Goal: Task Accomplishment & Management: Manage account settings

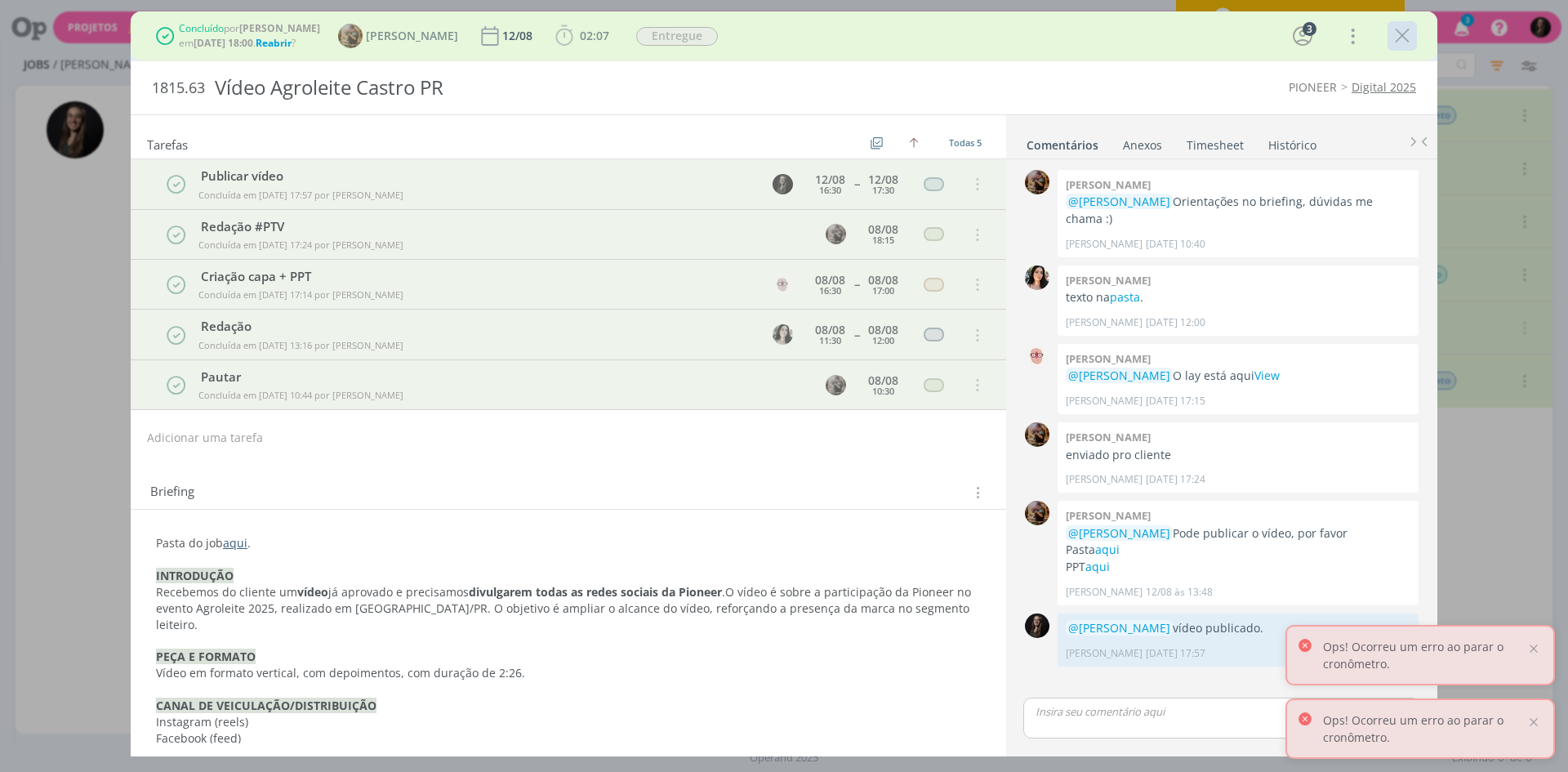
click at [1397, 37] on icon "dialog" at bounding box center [1403, 36] width 25 height 25
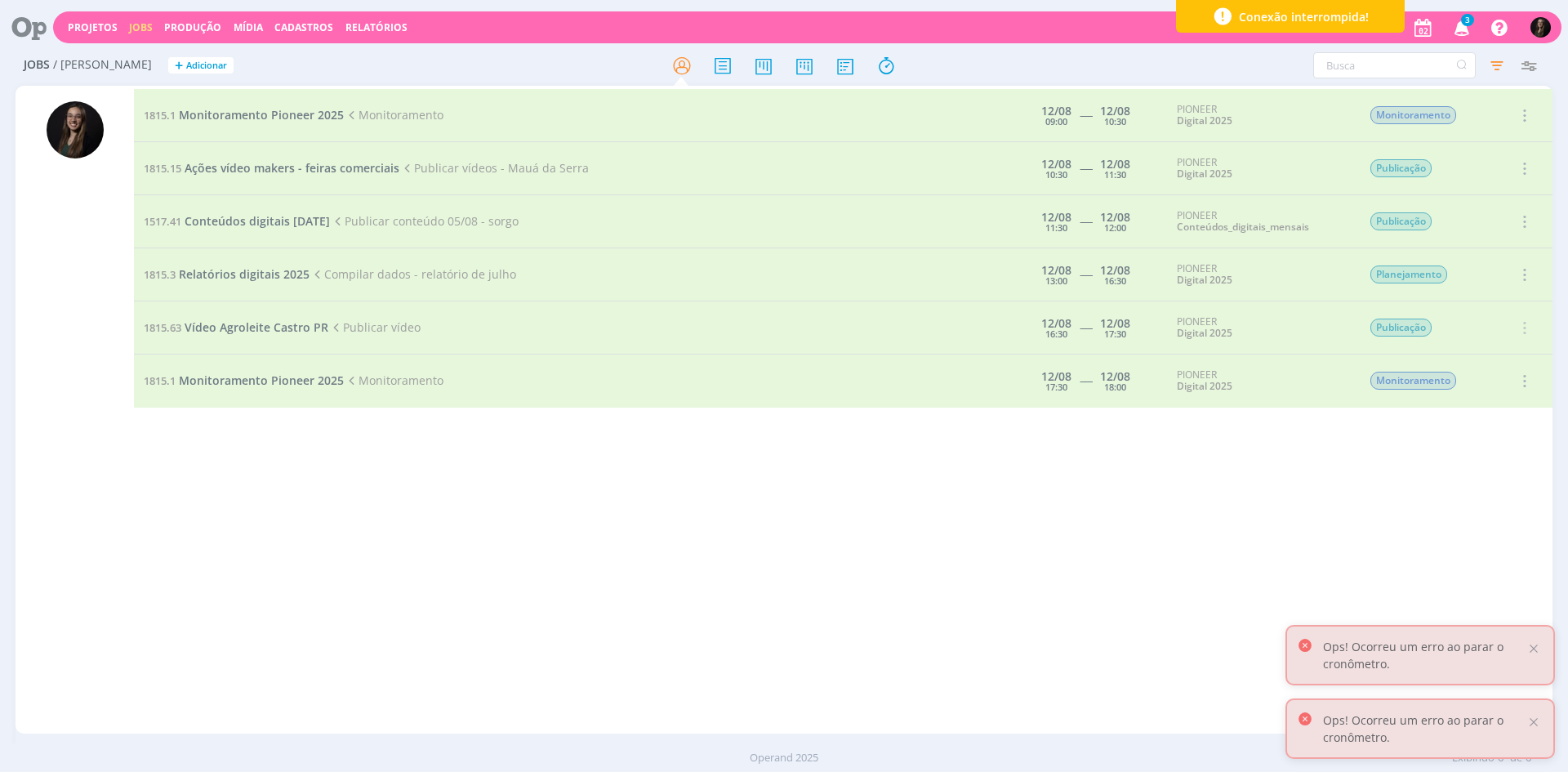
click at [1487, 58] on icon "button" at bounding box center [1496, 65] width 29 height 29
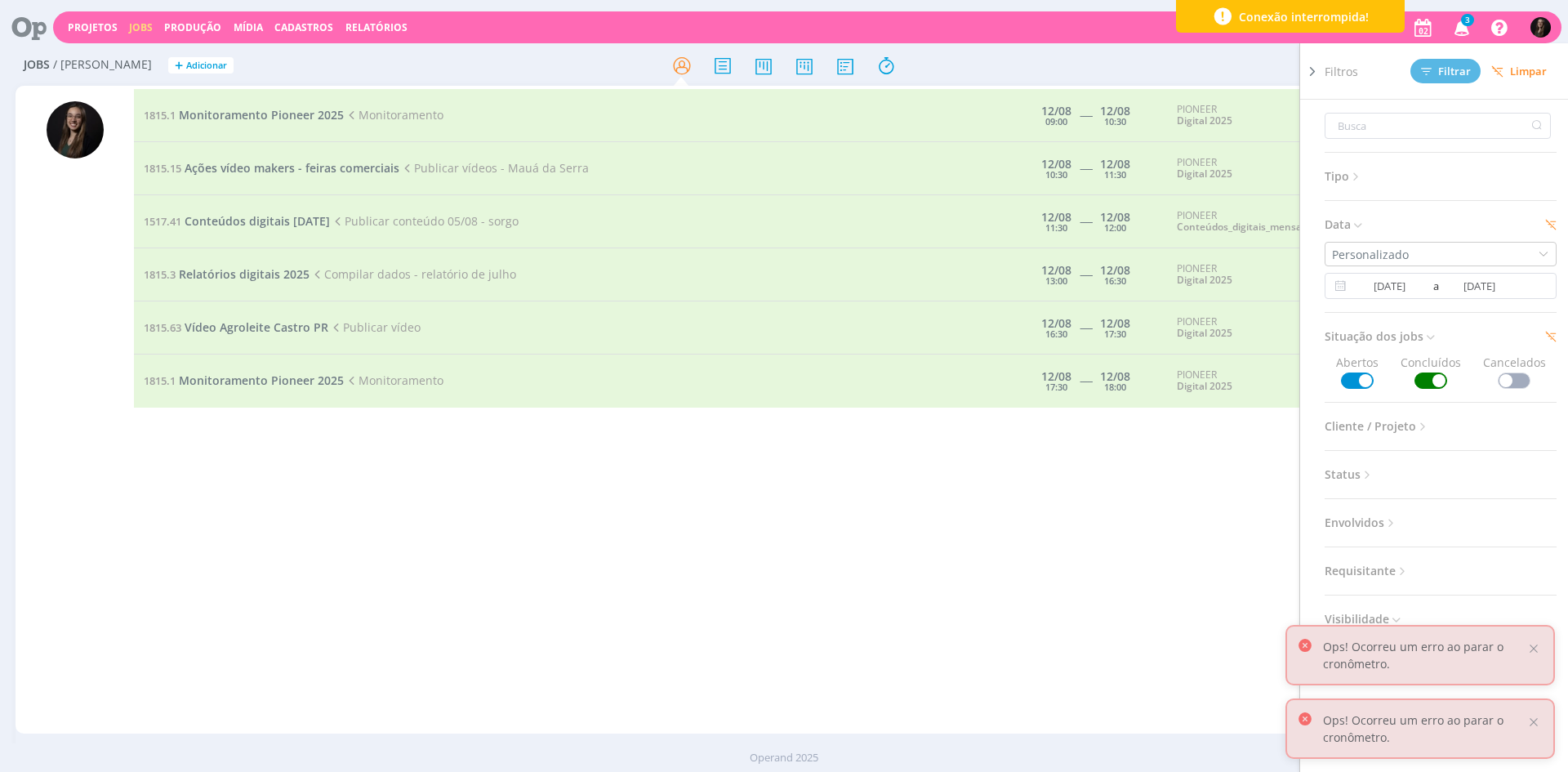
click at [1515, 67] on span "Limpar" at bounding box center [1519, 72] width 56 height 12
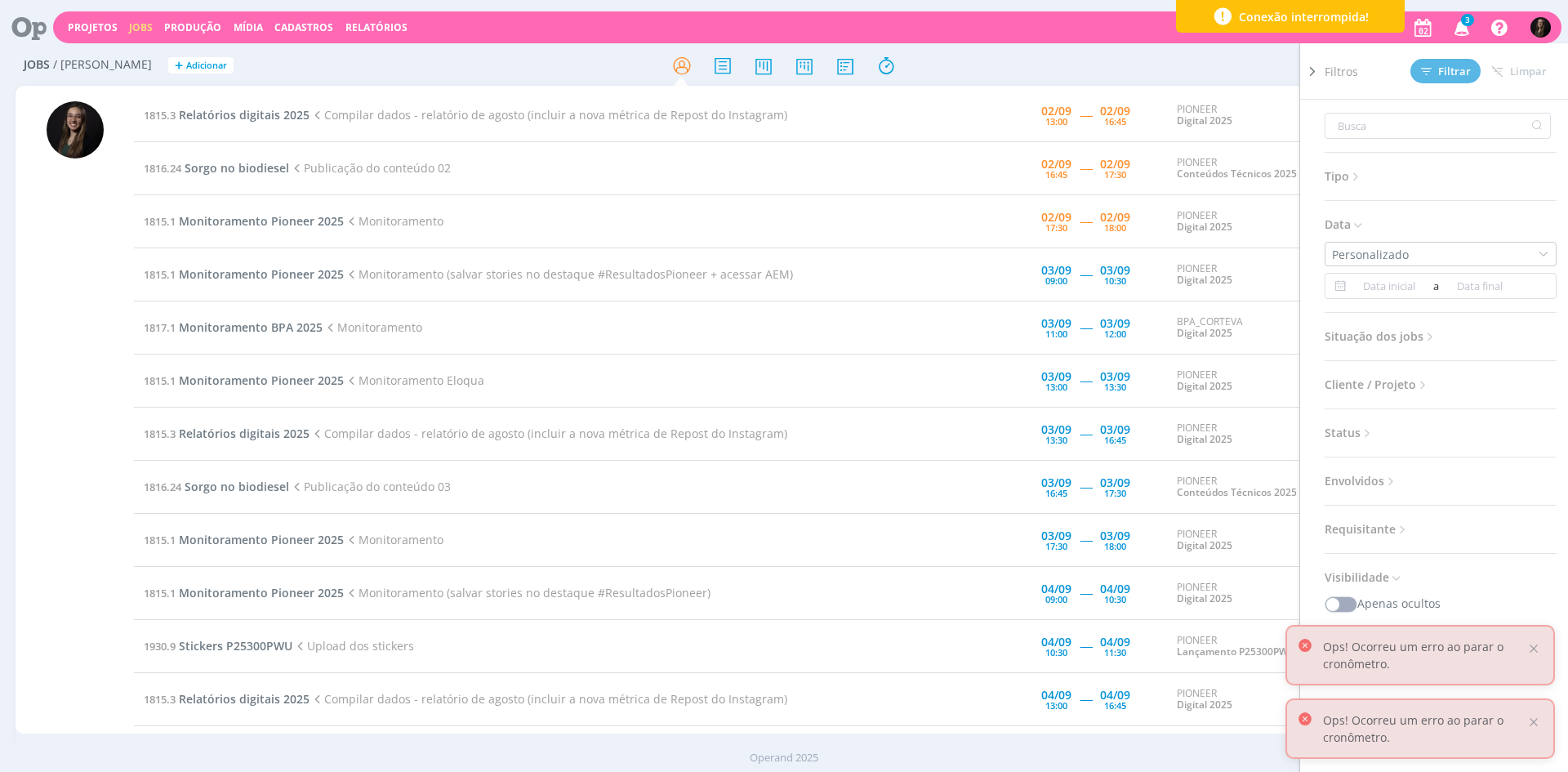
click at [1314, 69] on icon at bounding box center [1312, 71] width 16 height 17
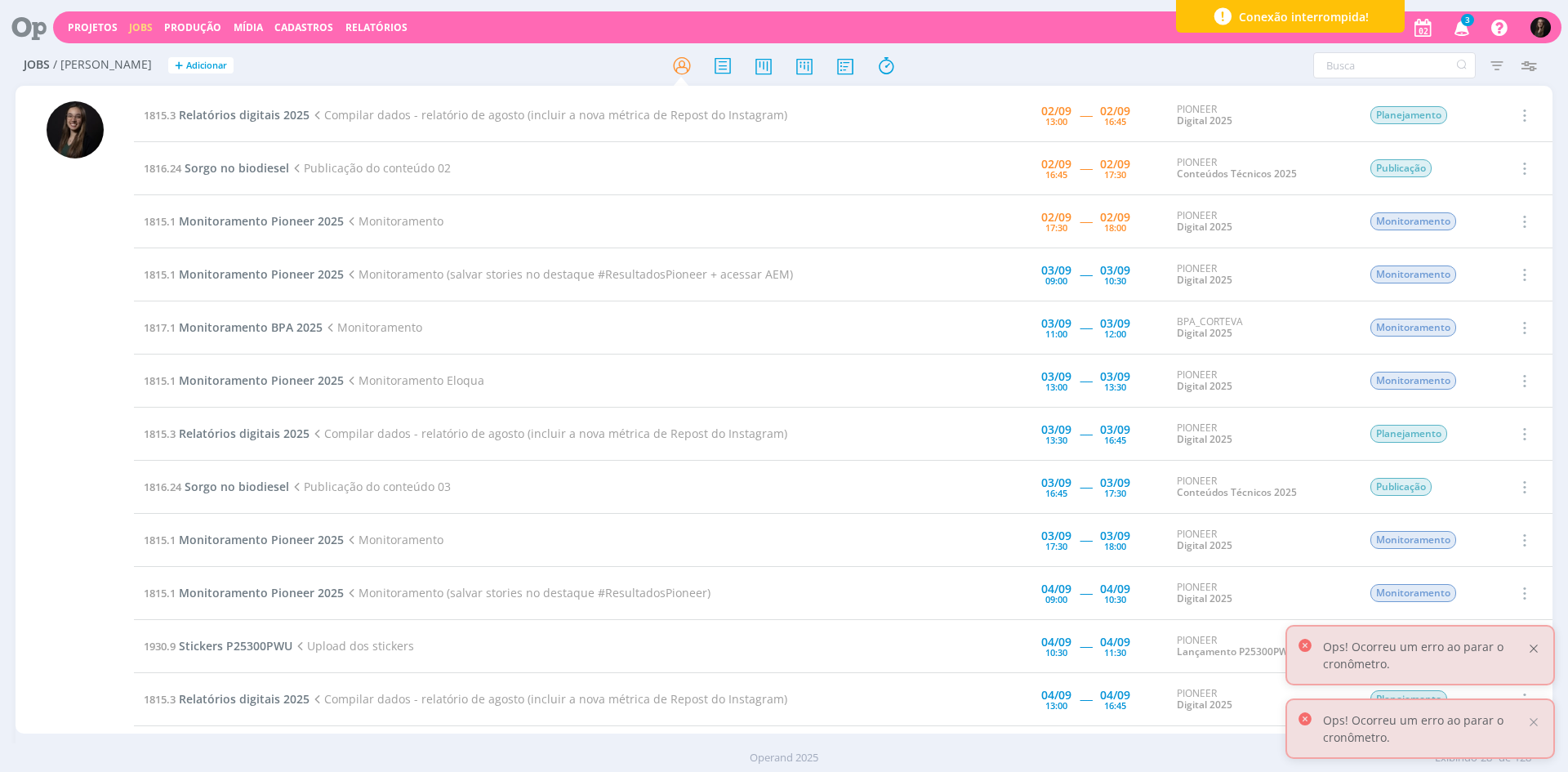
click at [1530, 647] on div at bounding box center [1534, 648] width 15 height 15
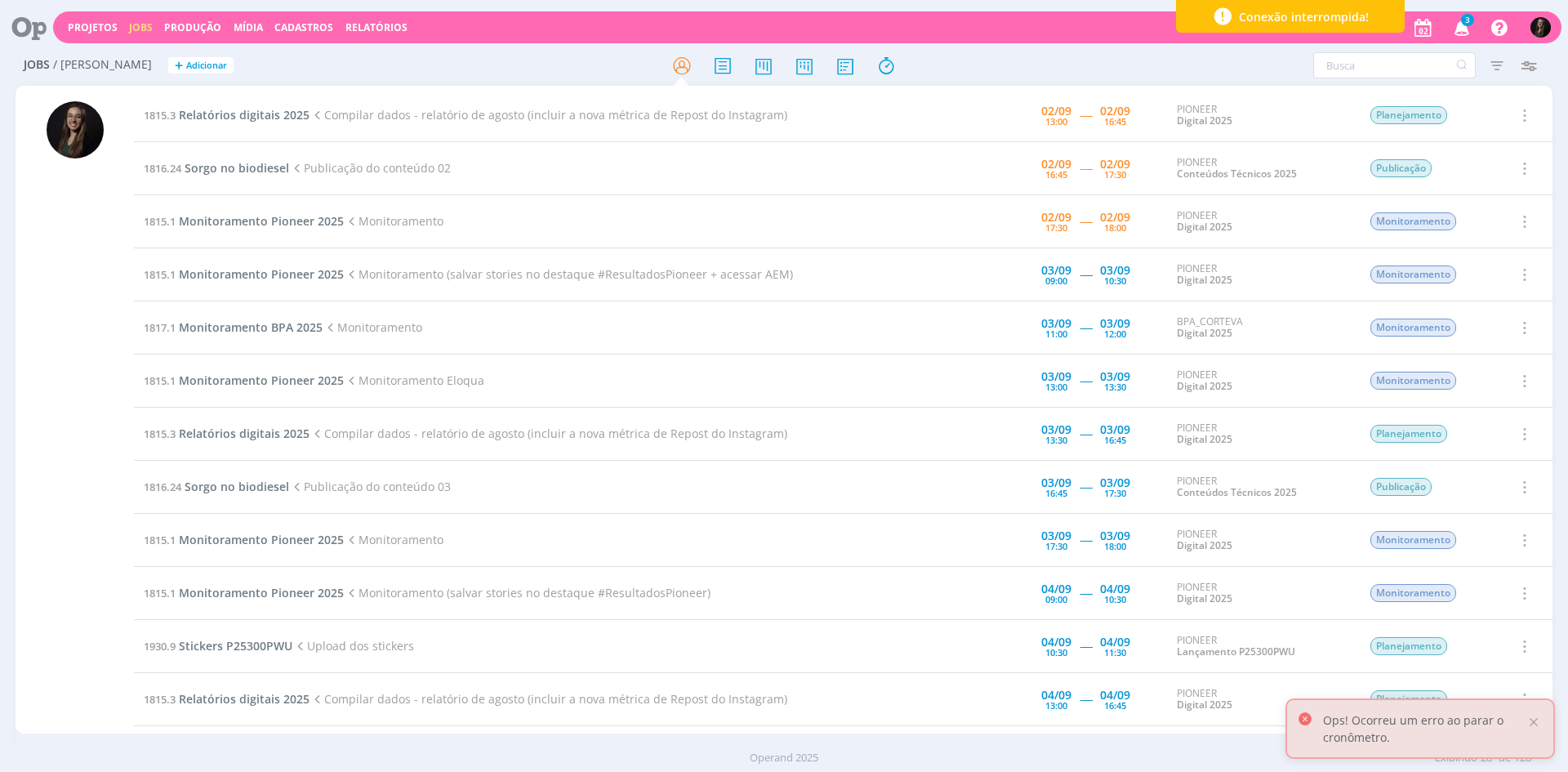
click at [1537, 712] on div "Ops! Ocorreu um erro ao parar o cronômetro." at bounding box center [1420, 729] width 270 height 60
click at [1529, 722] on div at bounding box center [1534, 722] width 15 height 15
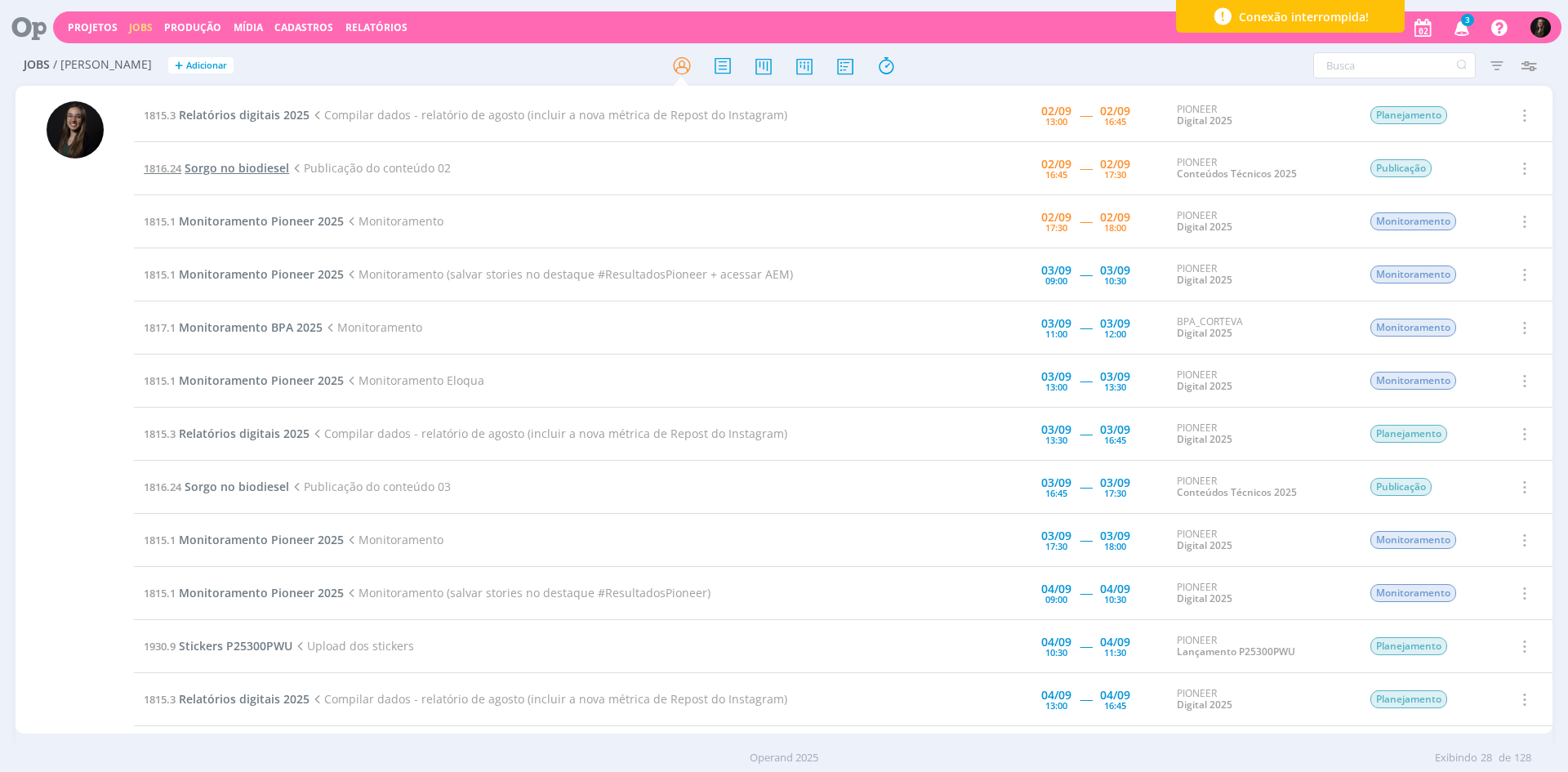
click at [254, 165] on span "Sorgo no biodiesel" at bounding box center [237, 168] width 104 height 16
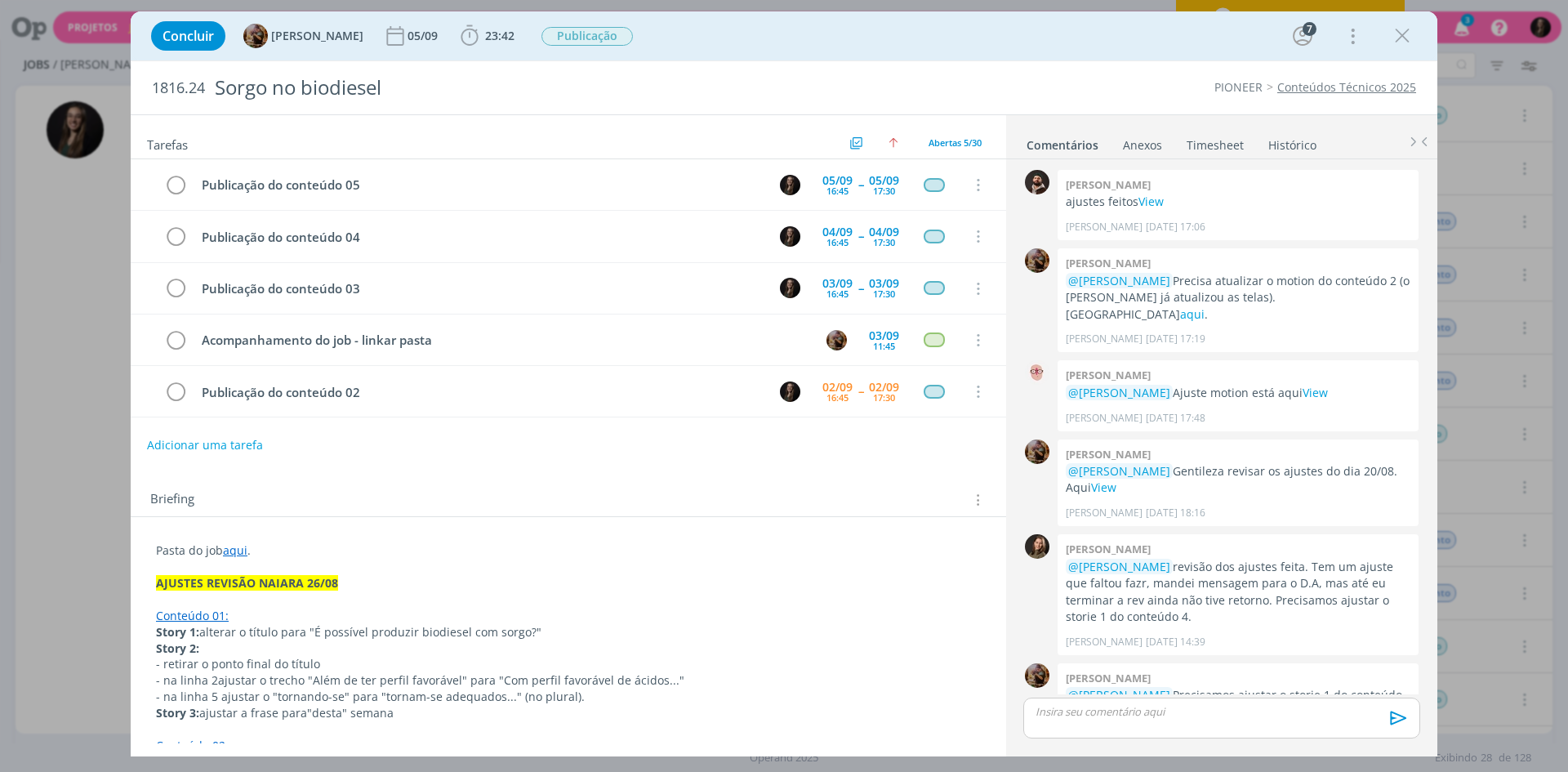
scroll to position [1465, 0]
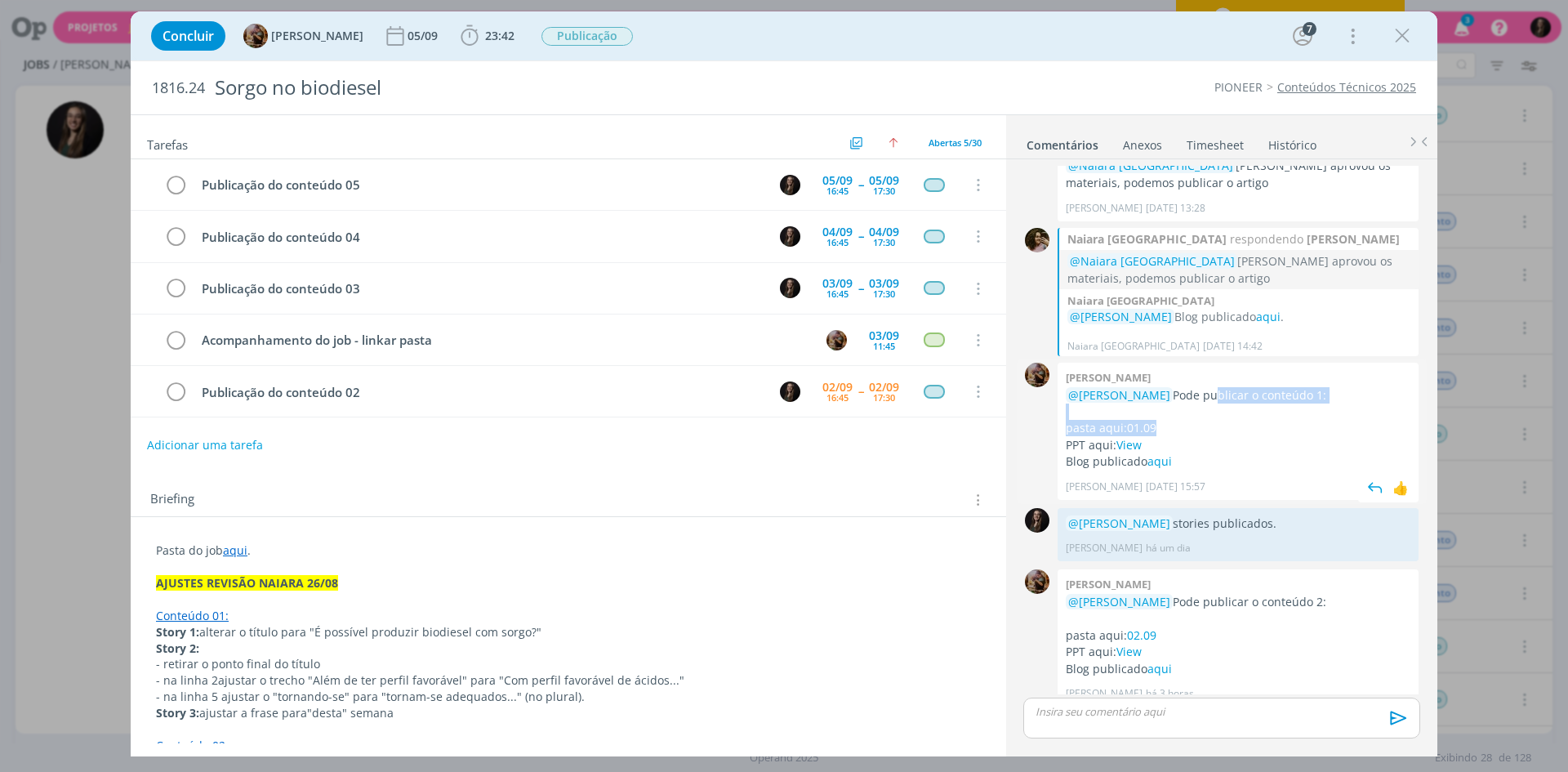
click at [1190, 387] on div "@[PERSON_NAME] Pode publicar o conteúdo 1: pasta aqui: 01.09 PPT aqui: View Blo…" at bounding box center [1238, 429] width 345 height 83
click at [1199, 420] on p "pasta aqui: 01.09" at bounding box center [1238, 428] width 345 height 16
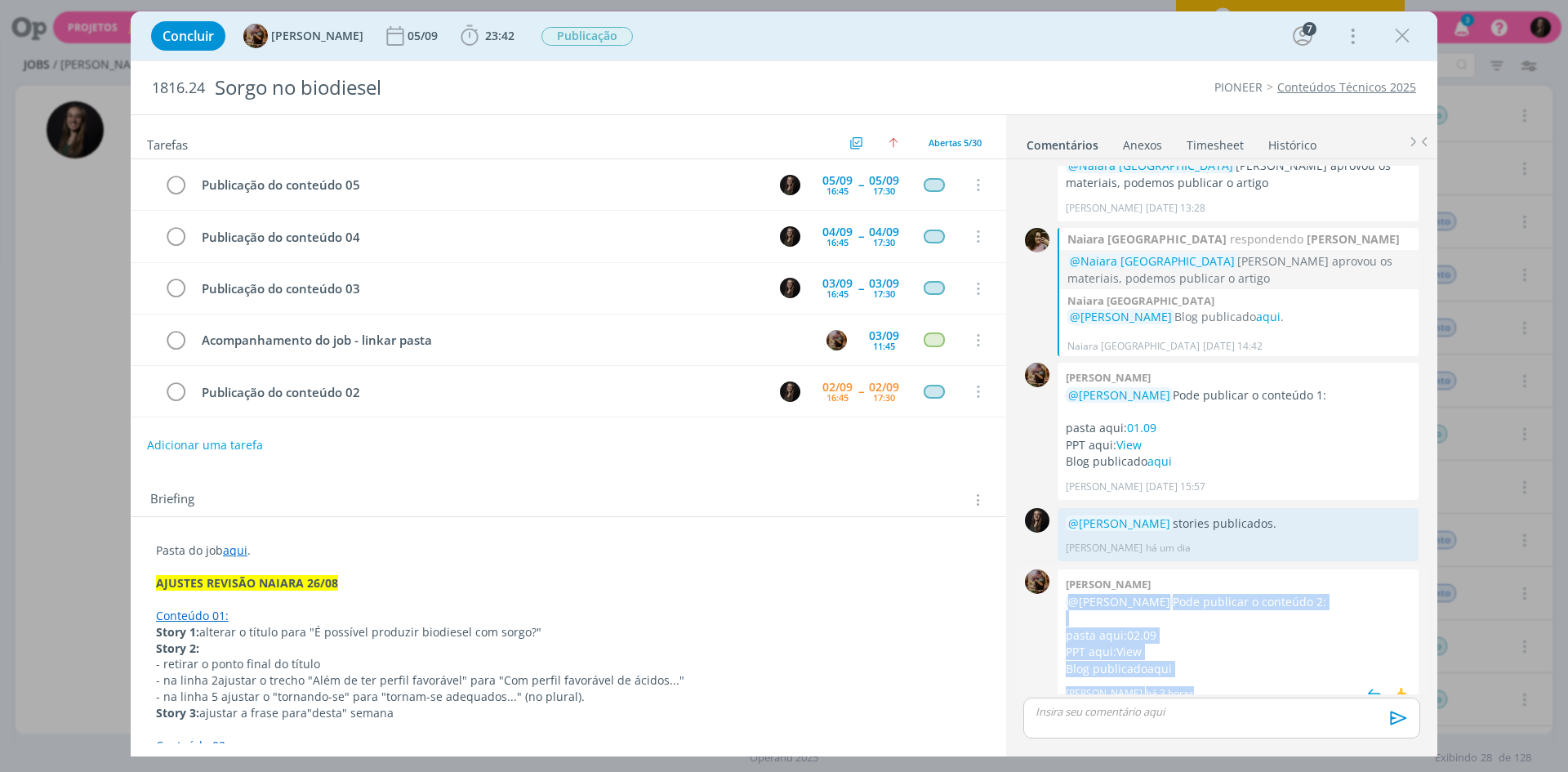
drag, startPoint x: 1070, startPoint y: 588, endPoint x: 1237, endPoint y: 664, distance: 183.5
click at [1238, 666] on div "[PERSON_NAME] @[PERSON_NAME] Pode publicar o conteúdo 2: pasta aqui: 02.09 PPT …" at bounding box center [1238, 638] width 361 height 137
click at [1237, 678] on div "[PERSON_NAME] há 3 horas 👍" at bounding box center [1238, 690] width 345 height 23
drag, startPoint x: 1220, startPoint y: 656, endPoint x: 1182, endPoint y: 585, distance: 80.5
click at [1182, 594] on div "@[PERSON_NAME] Pode publicar o conteúdo 2: pasta aqui: 02.09 PPT aqui: View Blo…" at bounding box center [1238, 636] width 345 height 83
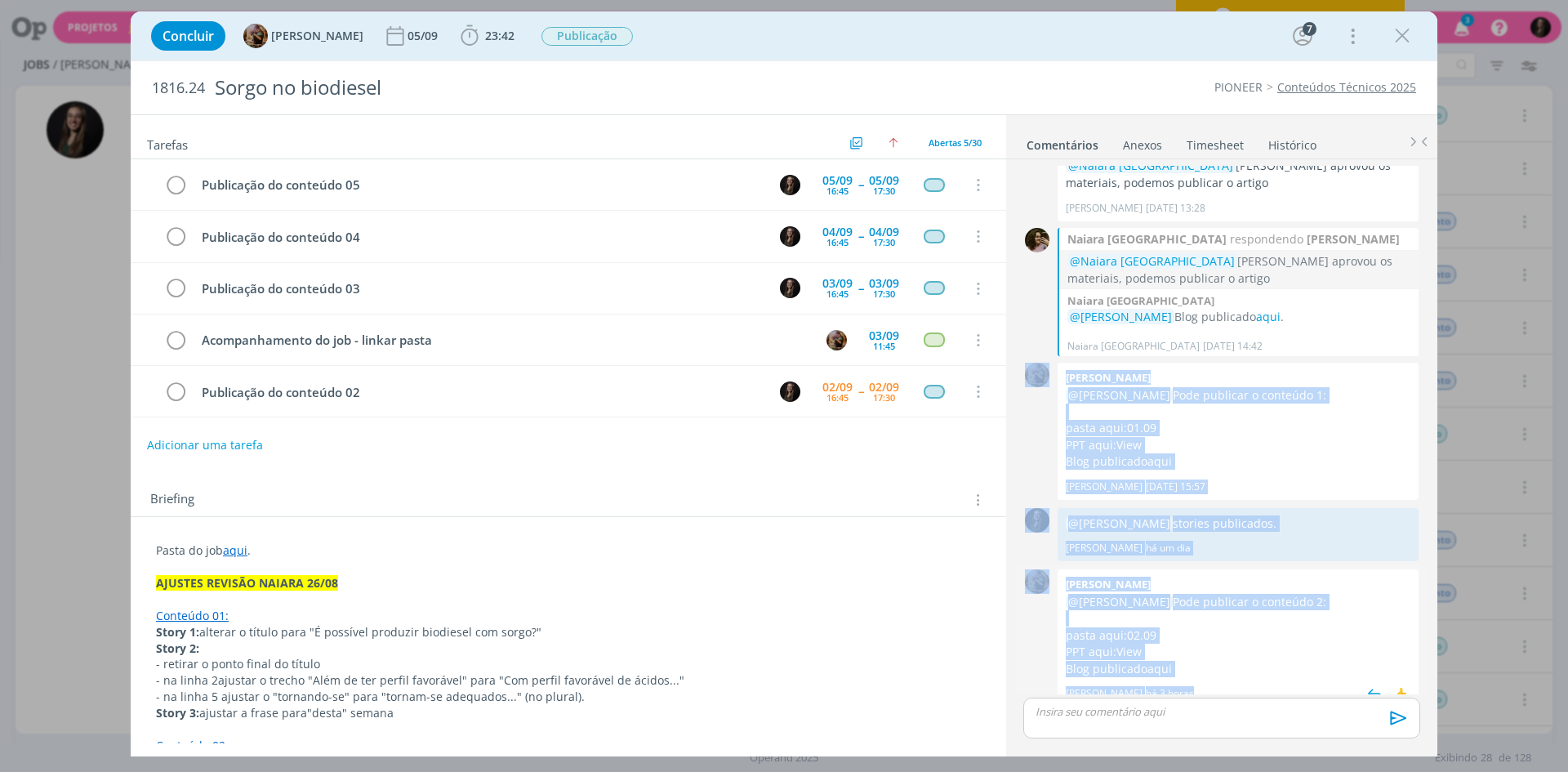
drag, startPoint x: 1028, startPoint y: 455, endPoint x: 1238, endPoint y: 668, distance: 299.1
click at [1238, 678] on div "[PERSON_NAME] há 3 horas 👍" at bounding box center [1238, 690] width 345 height 23
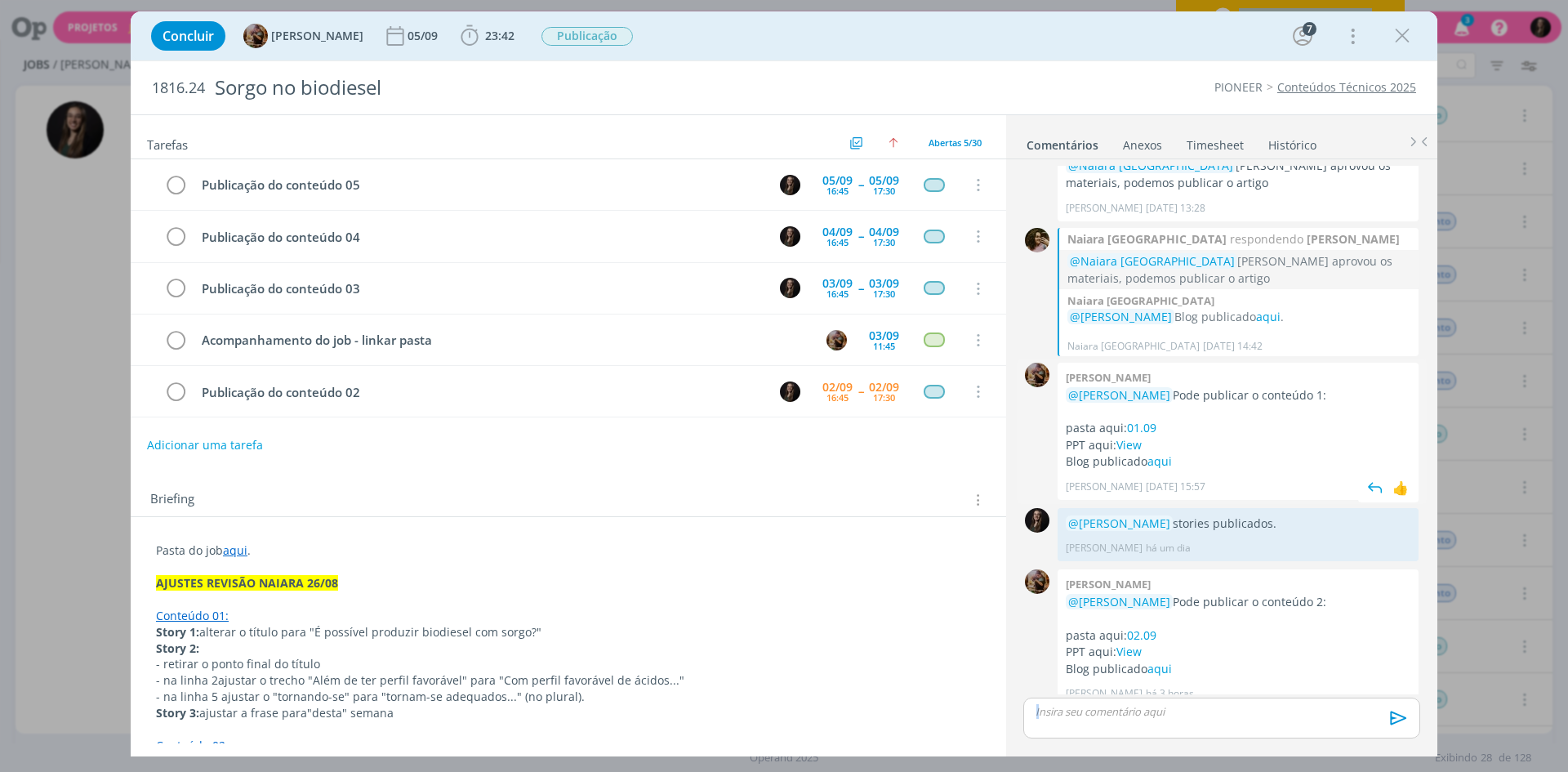
click at [1029, 315] on body "Projetos Jobs Produção [GEOGRAPHIC_DATA] Cadastros Relatórios 3 Notificações Ce…" at bounding box center [784, 386] width 1568 height 772
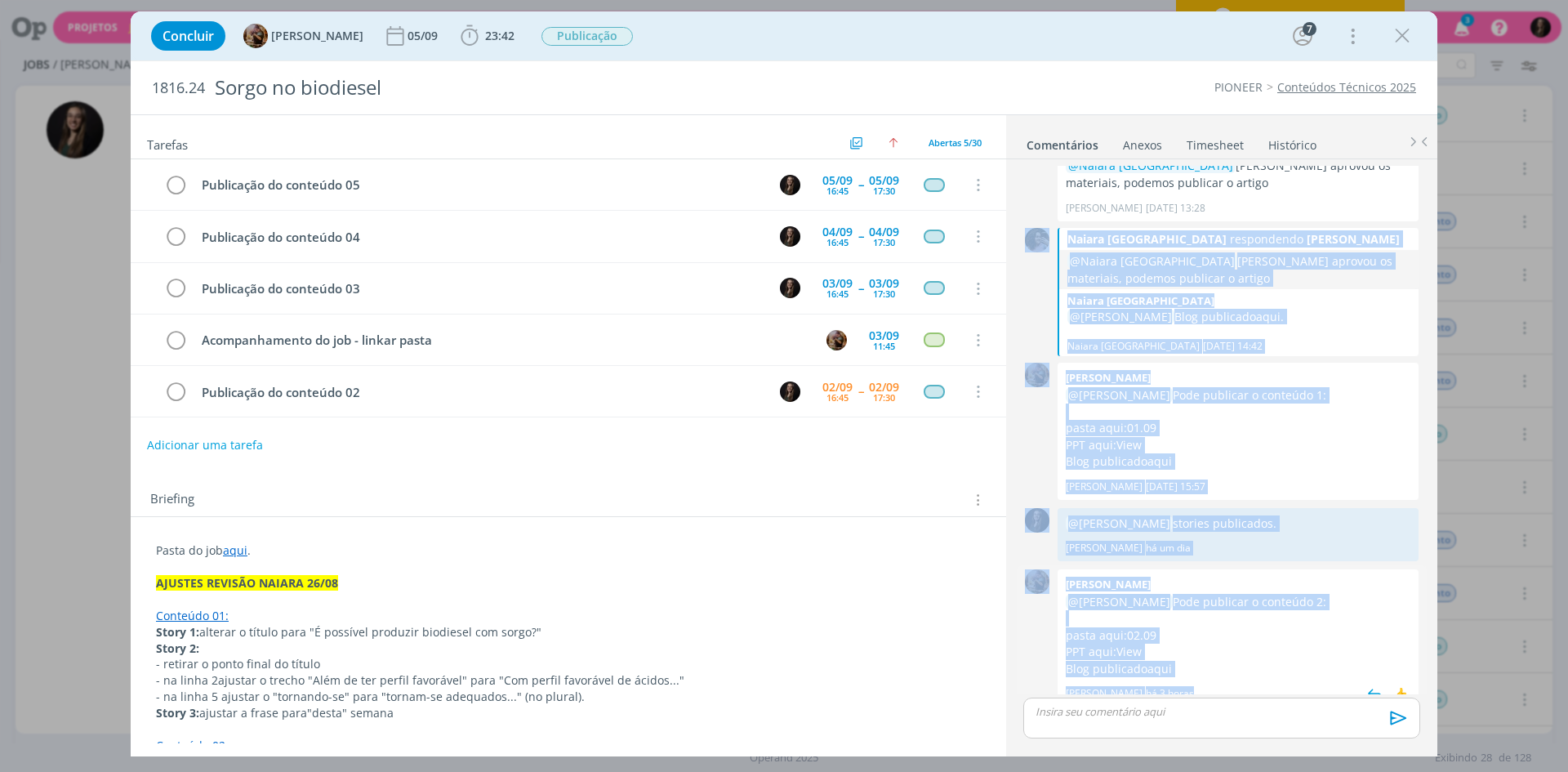
drag, startPoint x: 1020, startPoint y: 330, endPoint x: 1237, endPoint y: 668, distance: 401.7
click at [1237, 678] on div "[PERSON_NAME] há 3 horas 👍" at bounding box center [1238, 690] width 345 height 23
drag, startPoint x: 1224, startPoint y: 677, endPoint x: 1054, endPoint y: 225, distance: 482.9
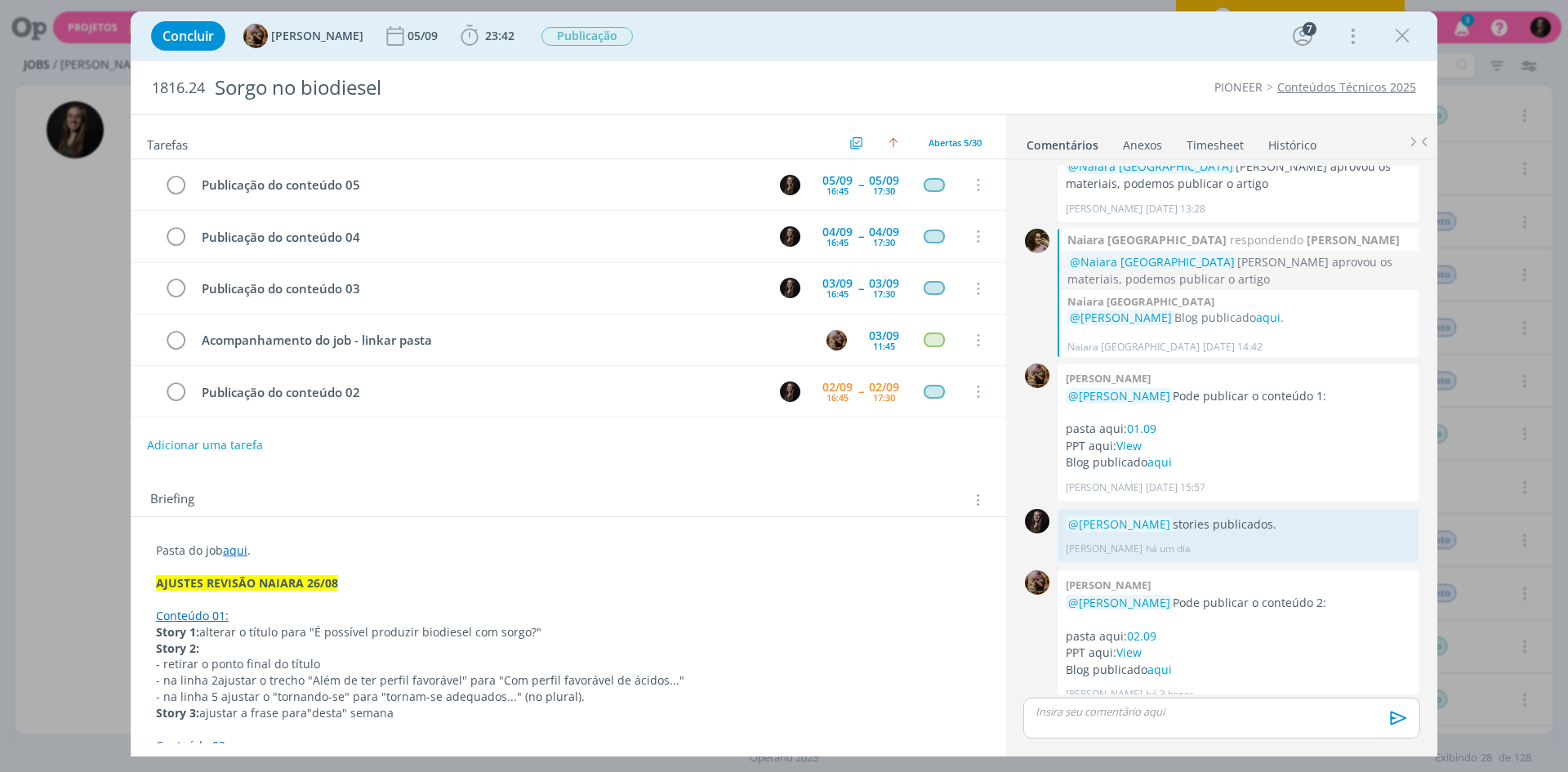
click at [1026, 302] on div "0" at bounding box center [1037, 294] width 25 height 129
click at [513, 34] on span "23:42" at bounding box center [500, 35] width 29 height 16
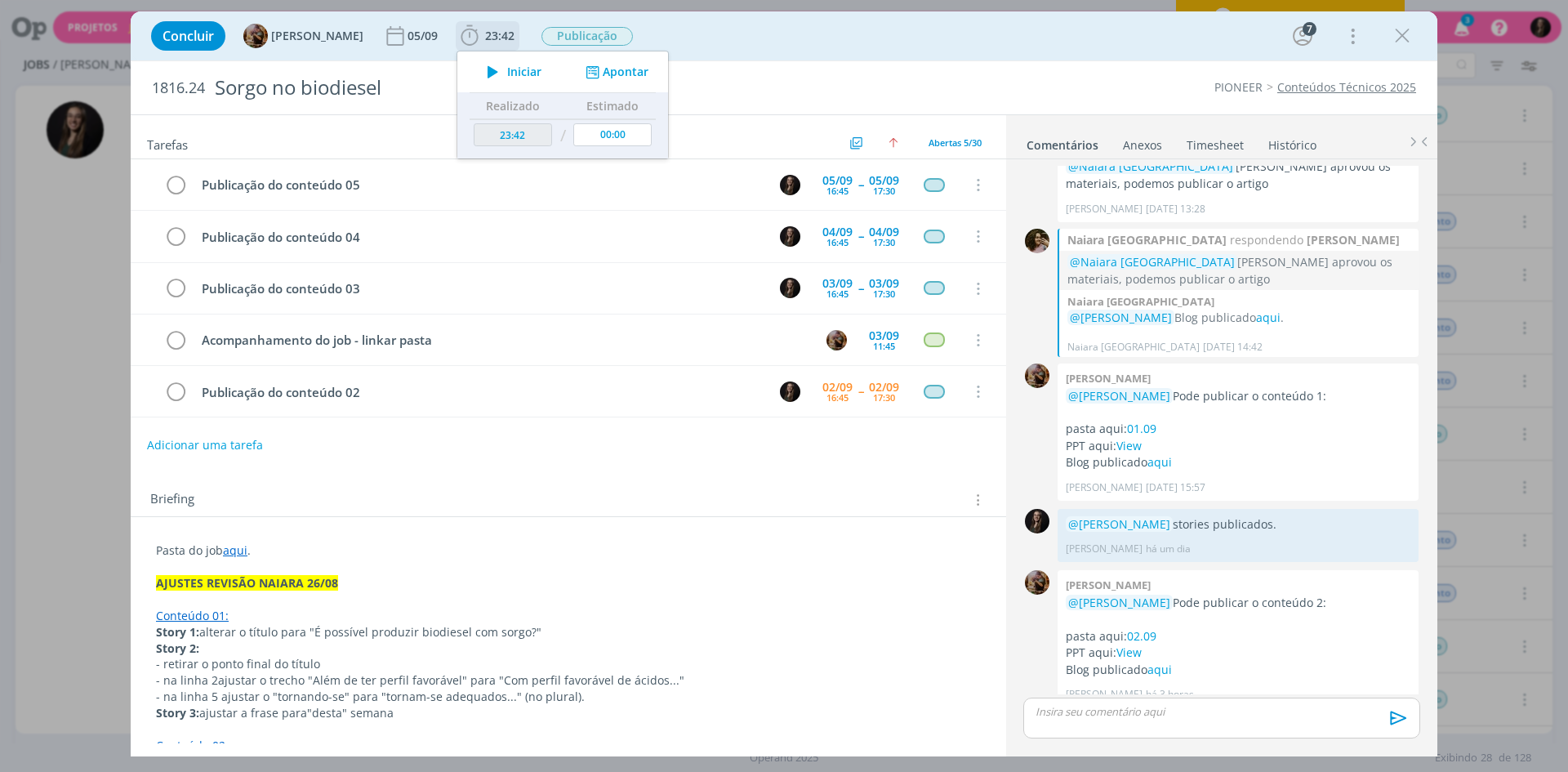
click at [530, 71] on span "Iniciar" at bounding box center [524, 72] width 34 height 11
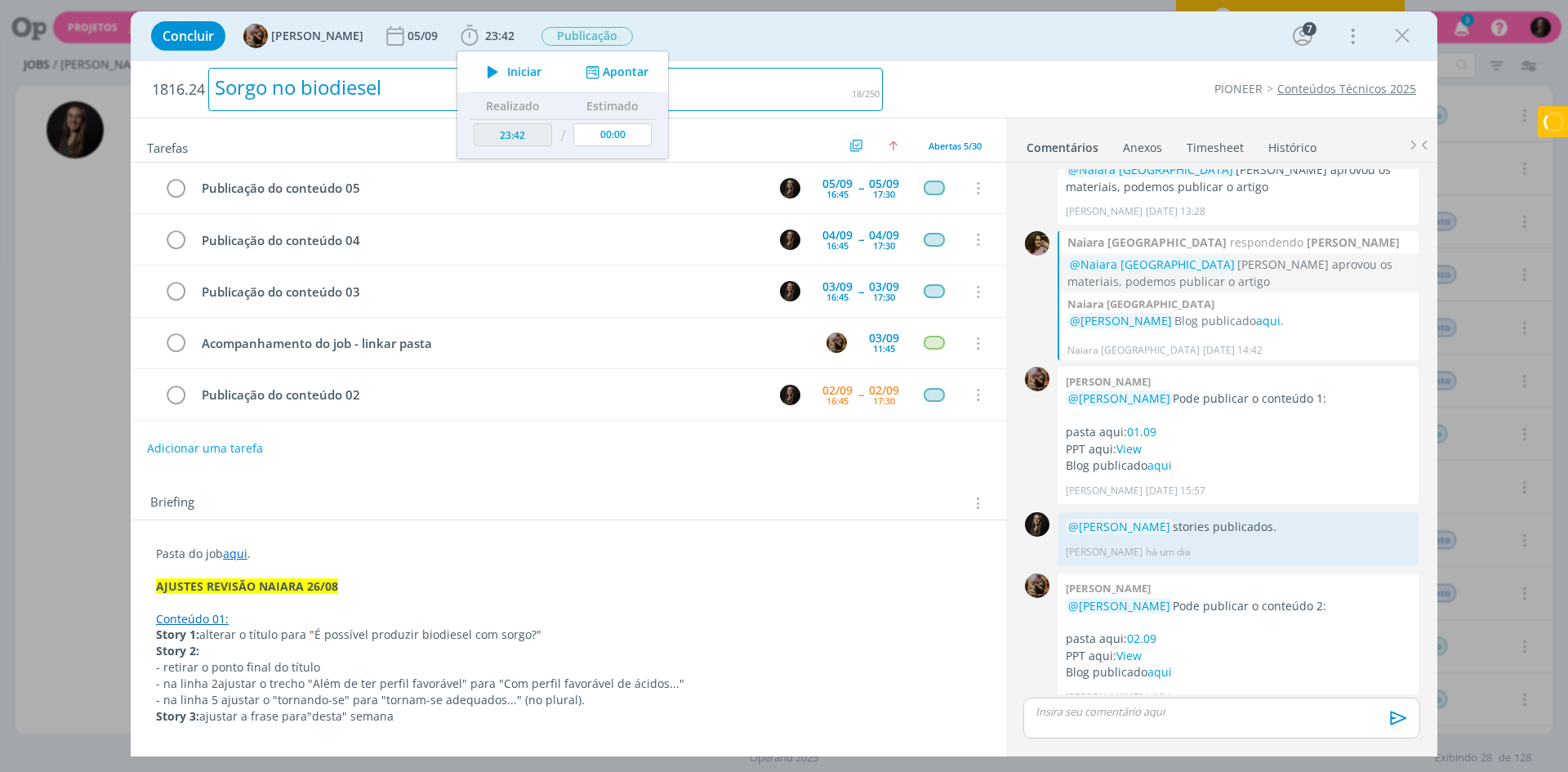
click at [786, 71] on div "Sorgo no biodiesel" at bounding box center [546, 89] width 675 height 43
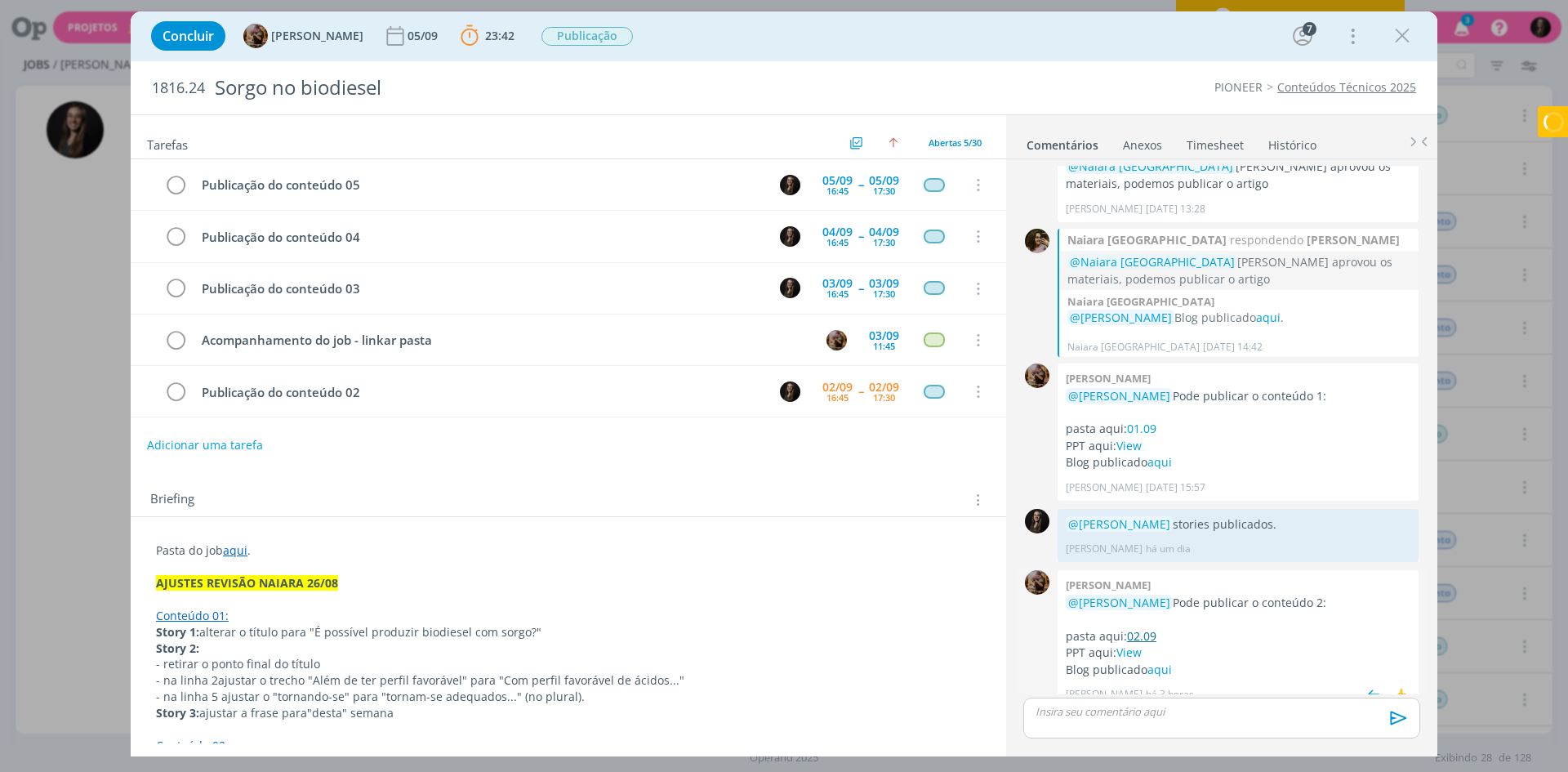
click at [1137, 628] on link "02.09" at bounding box center [1142, 636] width 29 height 16
click at [1133, 645] on link "View" at bounding box center [1129, 653] width 26 height 16
click at [1153, 661] on link "aqui" at bounding box center [1160, 669] width 25 height 16
click at [1140, 644] on link "View" at bounding box center [1129, 652] width 26 height 16
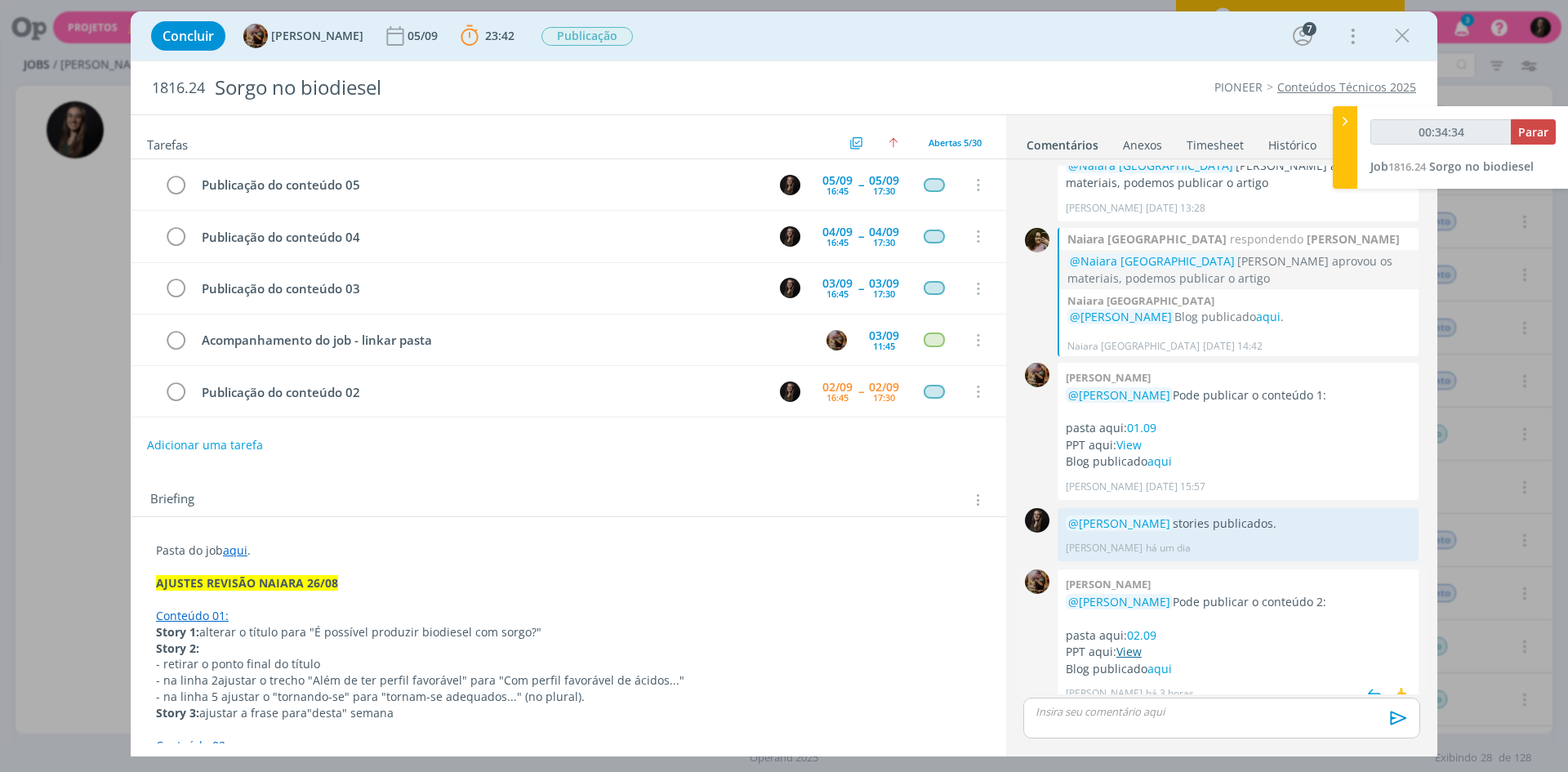
click at [1129, 644] on link "View" at bounding box center [1129, 652] width 26 height 16
click at [1400, 38] on icon "dialog" at bounding box center [1403, 36] width 25 height 25
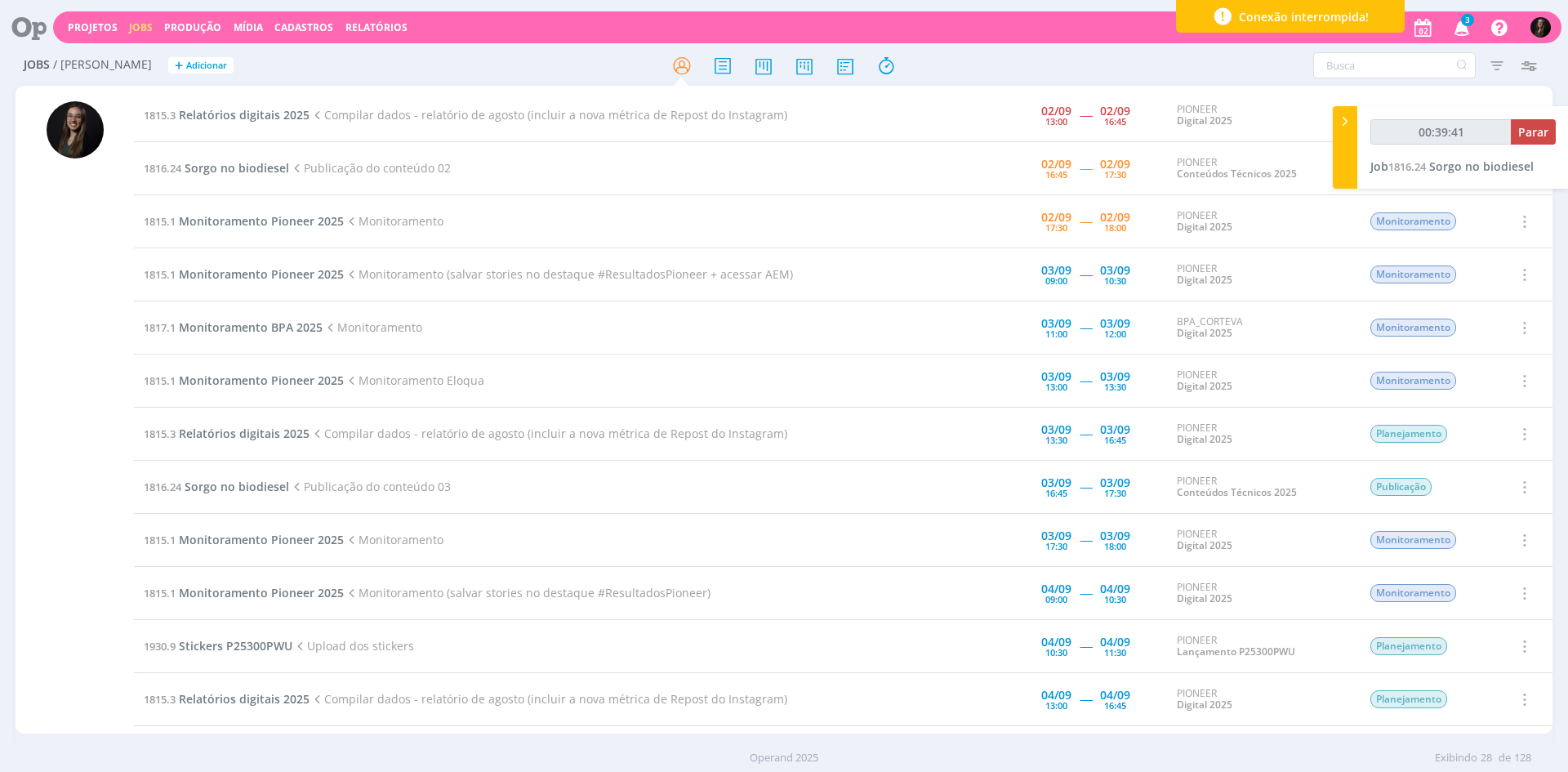
type input "00:39:42"
click at [1350, 115] on icon at bounding box center [1345, 120] width 16 height 17
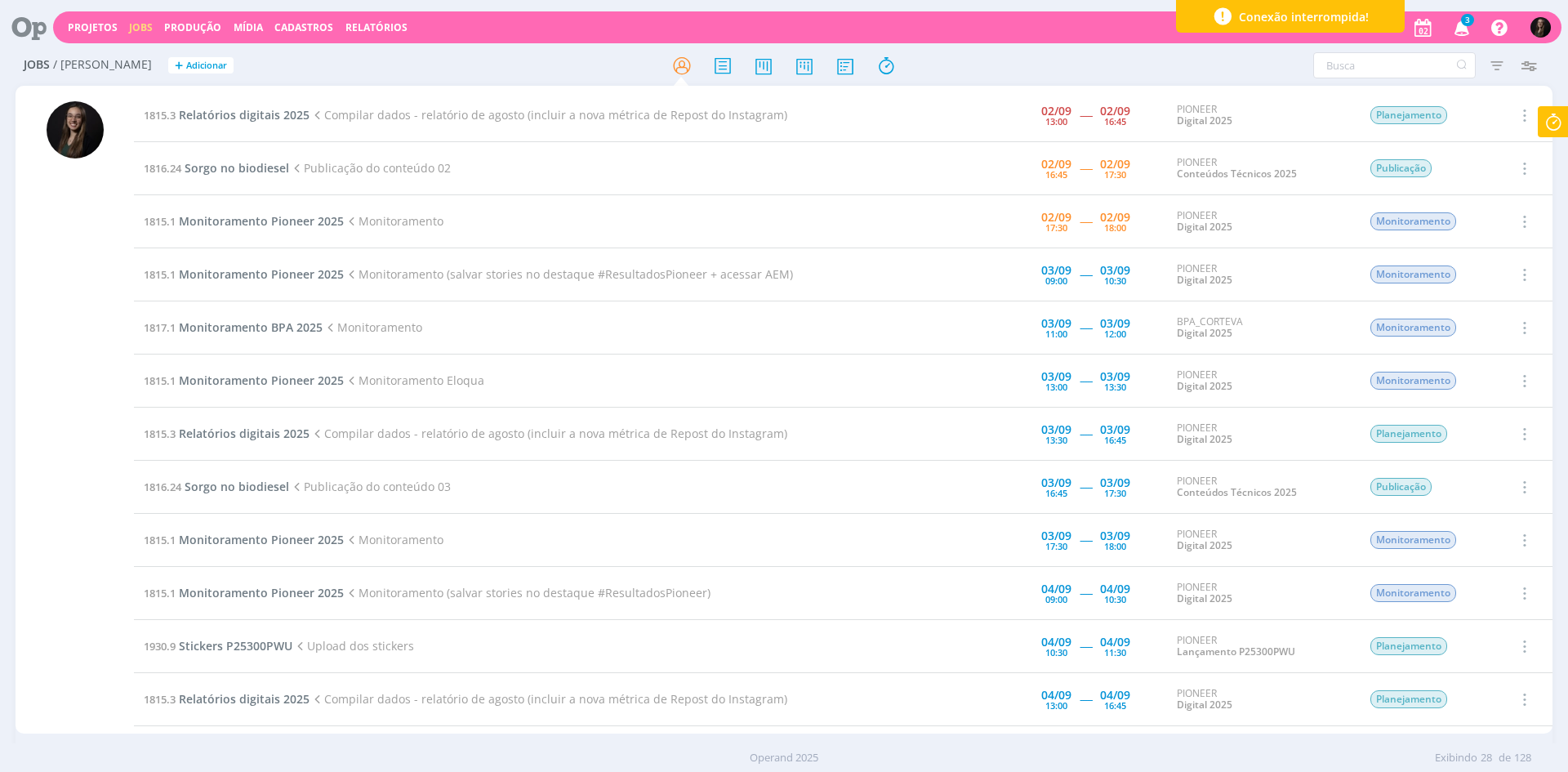
click at [1561, 120] on icon at bounding box center [1553, 122] width 29 height 32
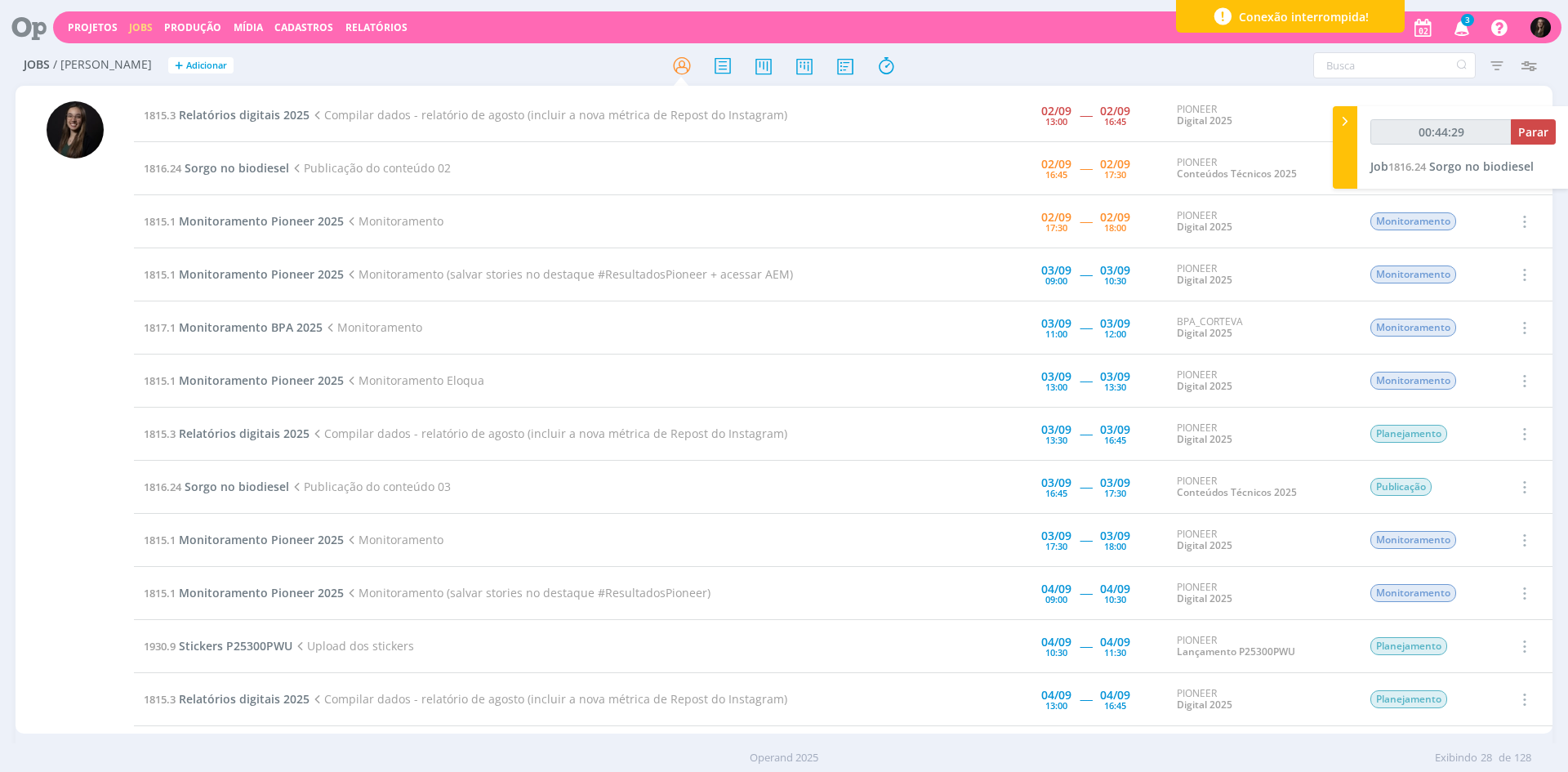
type input "00:44:30"
click at [1341, 113] on icon at bounding box center [1345, 120] width 16 height 17
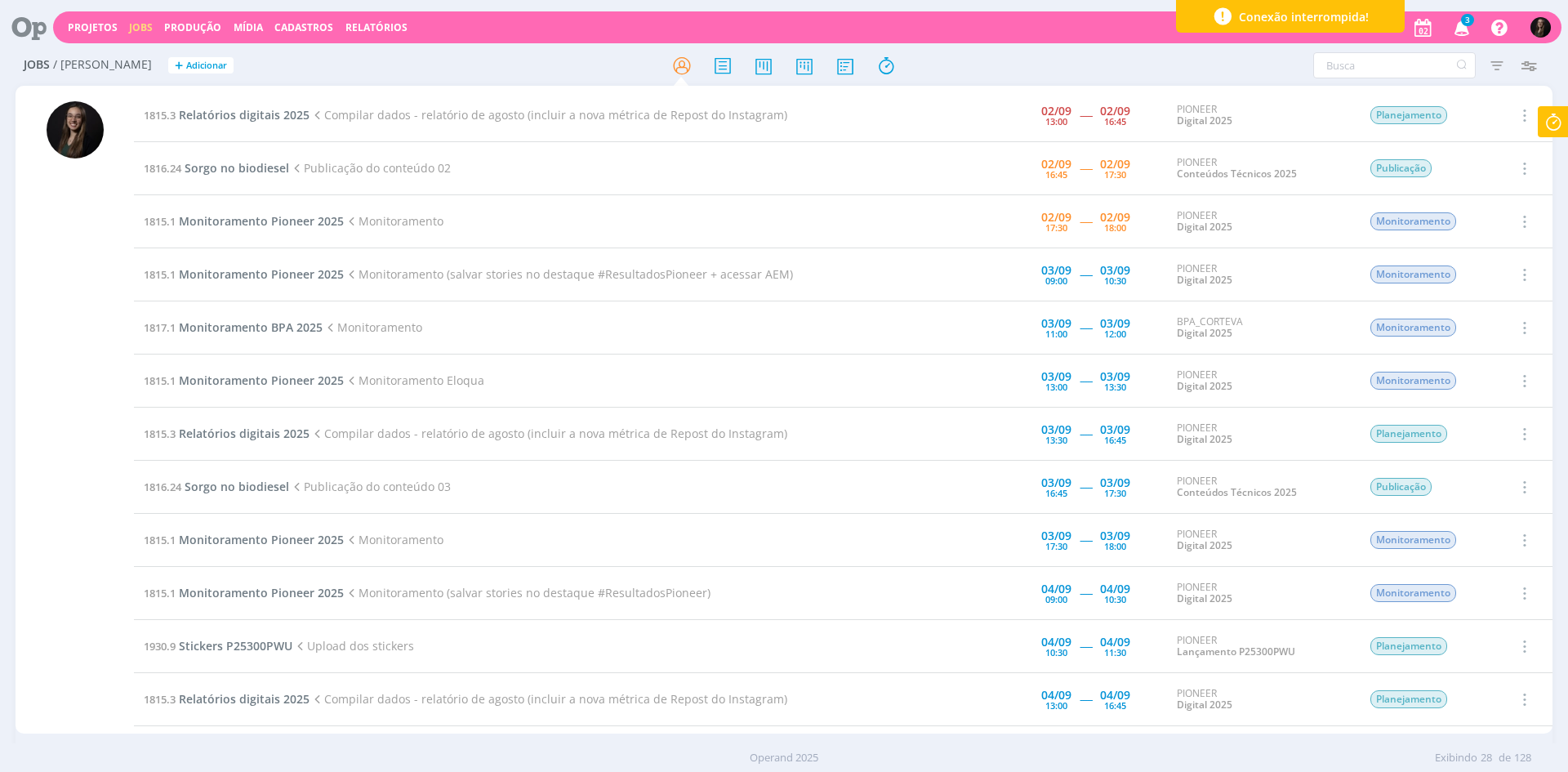
click at [1548, 125] on icon at bounding box center [1553, 122] width 29 height 32
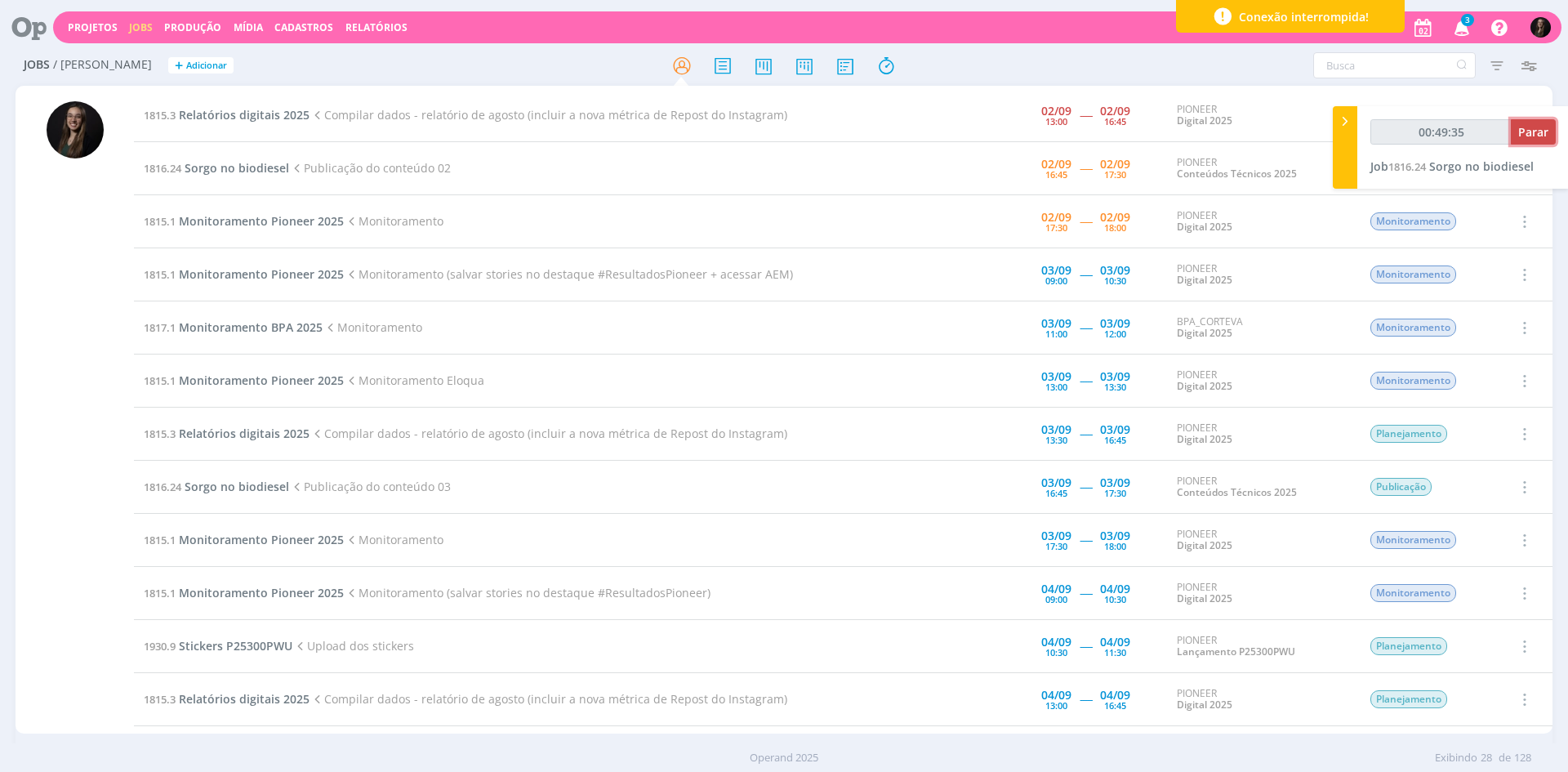
click at [1526, 135] on span "Parar" at bounding box center [1534, 132] width 30 height 16
type input "00:50:00"
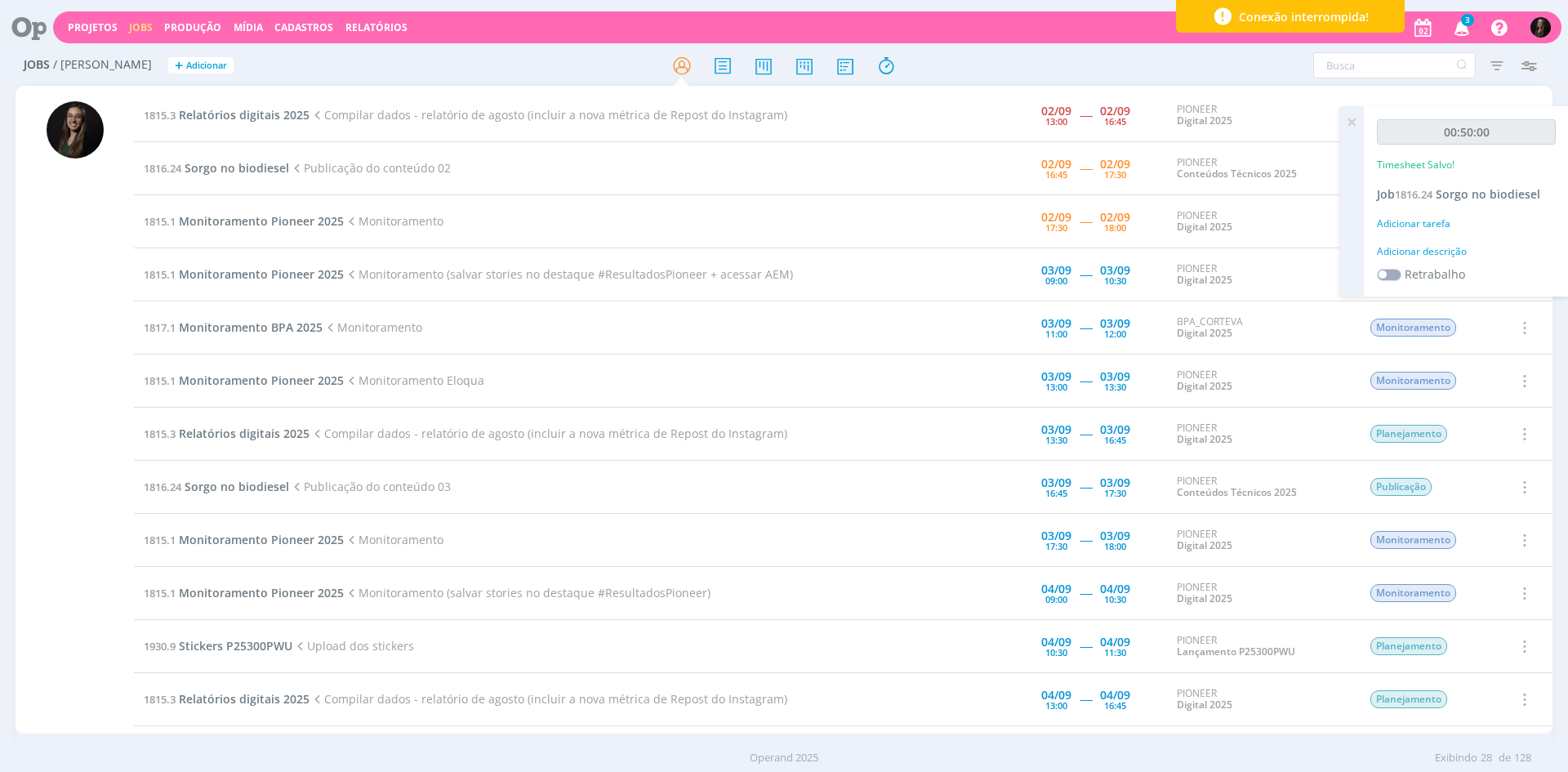
click at [1426, 246] on div "Adicionar descrição" at bounding box center [1466, 251] width 179 height 15
click at [1429, 253] on textarea at bounding box center [1466, 278] width 171 height 58
type textarea "publicação"
click at [1499, 374] on button "Salvar" at bounding box center [1527, 384] width 57 height 20
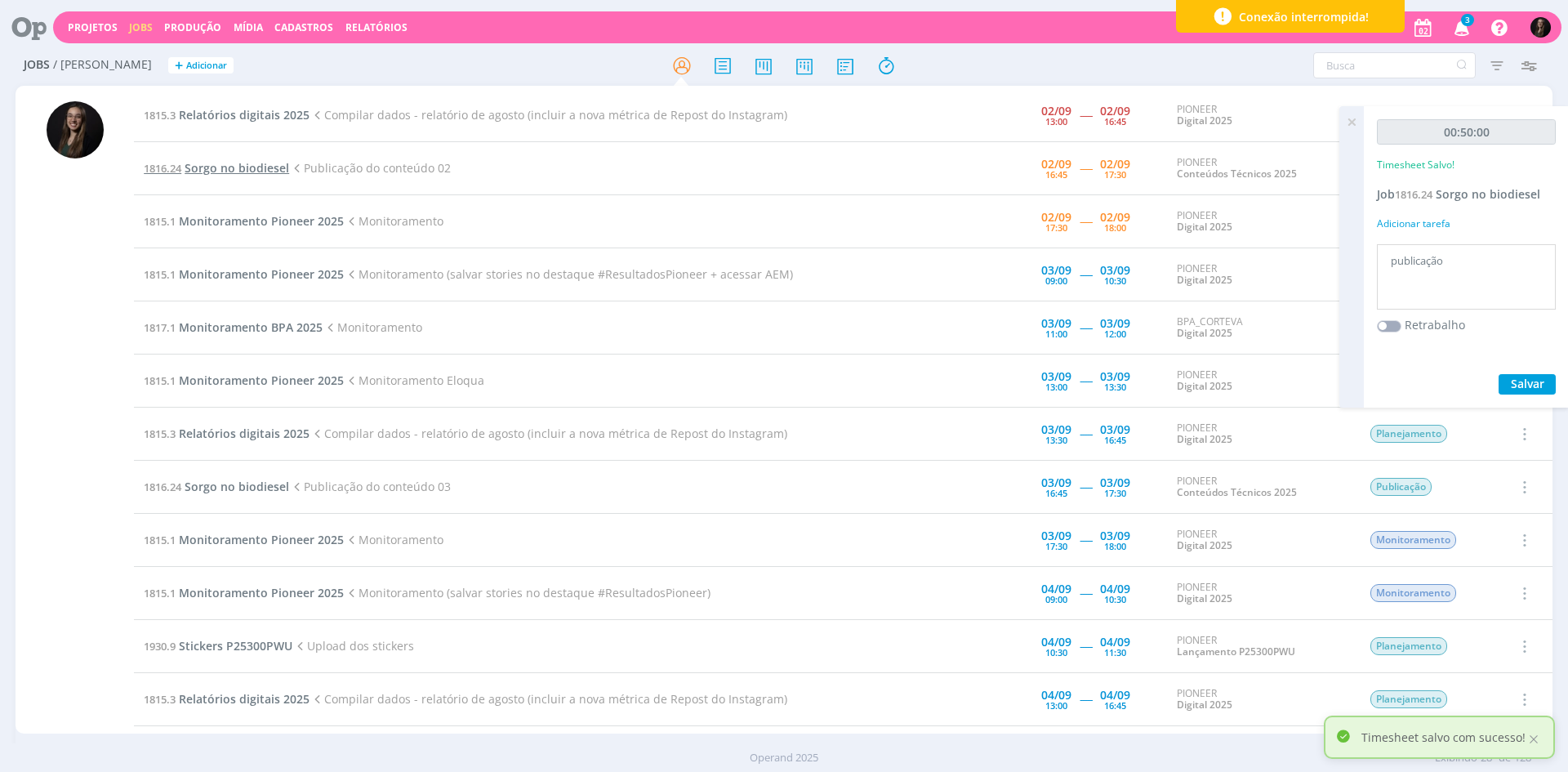
click at [228, 164] on span "Sorgo no biodiesel" at bounding box center [237, 168] width 104 height 16
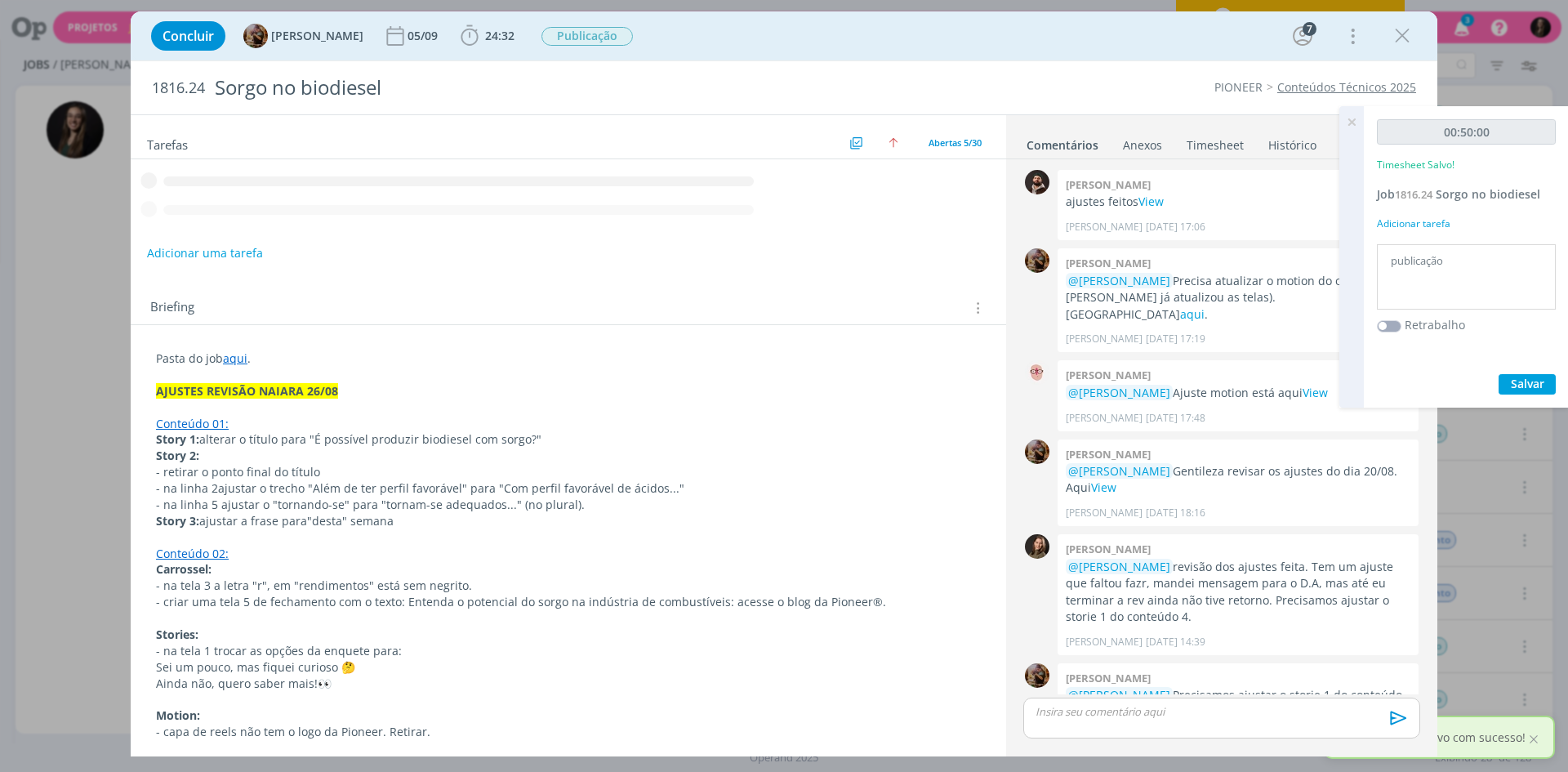
scroll to position [1465, 0]
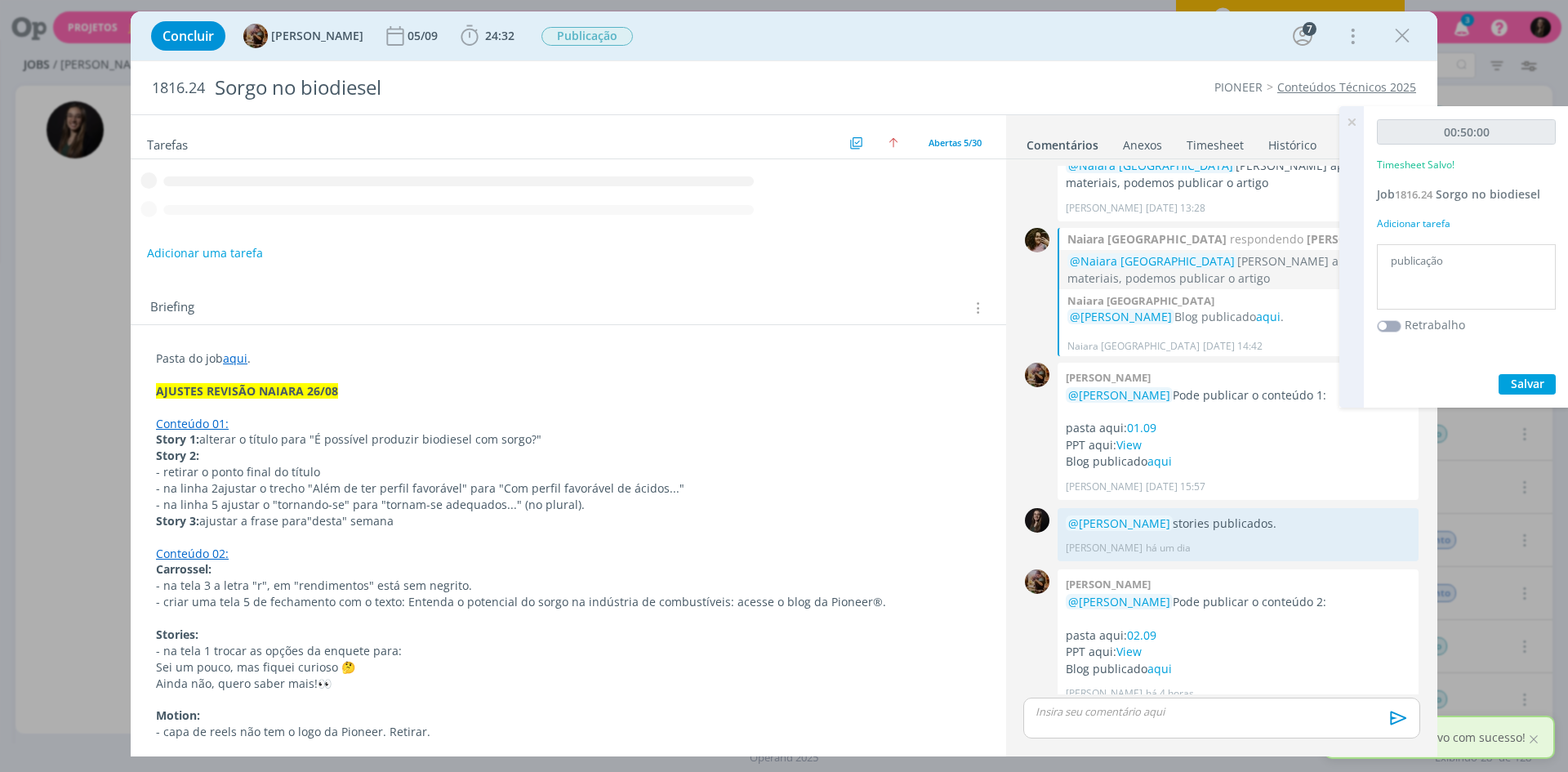
click at [1354, 120] on icon at bounding box center [1351, 122] width 29 height 32
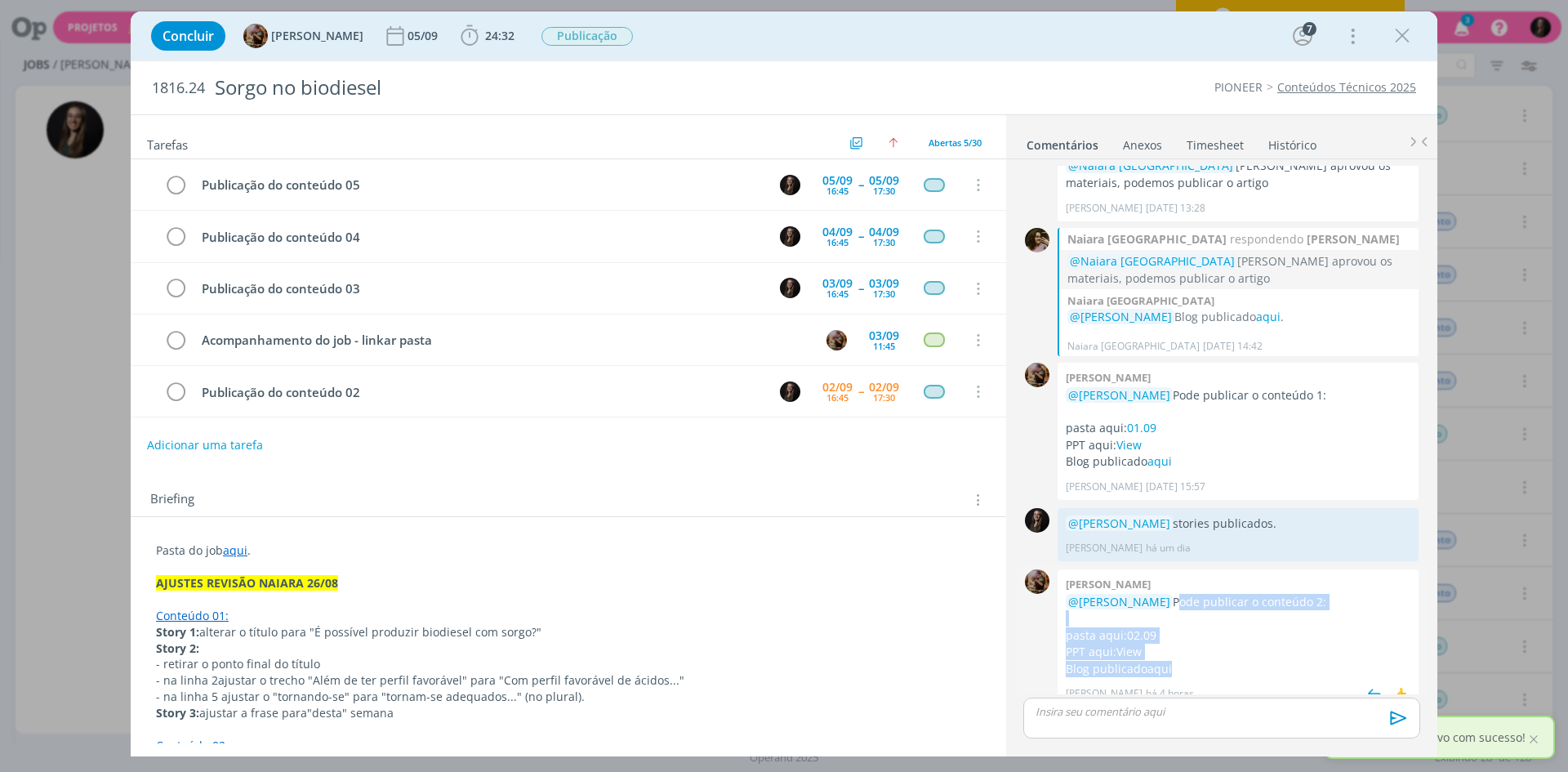
drag, startPoint x: 1187, startPoint y: 648, endPoint x: 1152, endPoint y: 581, distance: 75.6
click at [1152, 594] on div "@[PERSON_NAME] Pode publicar o conteúdo 2: pasta aqui: 02.09 PPT aqui: View Blo…" at bounding box center [1238, 636] width 345 height 83
click at [1152, 594] on p "@[PERSON_NAME] Pode publicar o conteúdo 2:" at bounding box center [1238, 602] width 345 height 16
click at [1162, 712] on p "dialog" at bounding box center [1221, 711] width 371 height 15
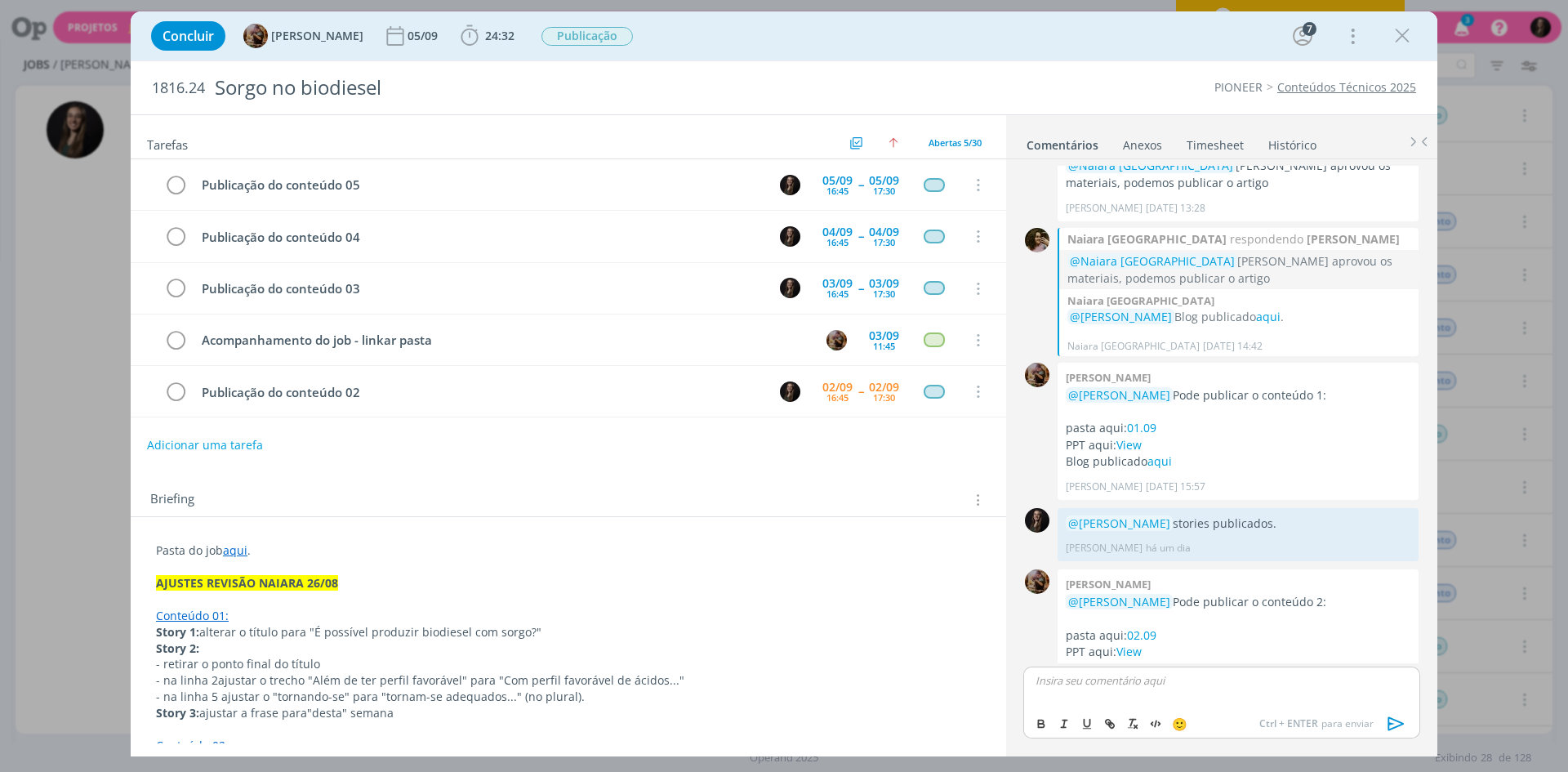
scroll to position [1496, 0]
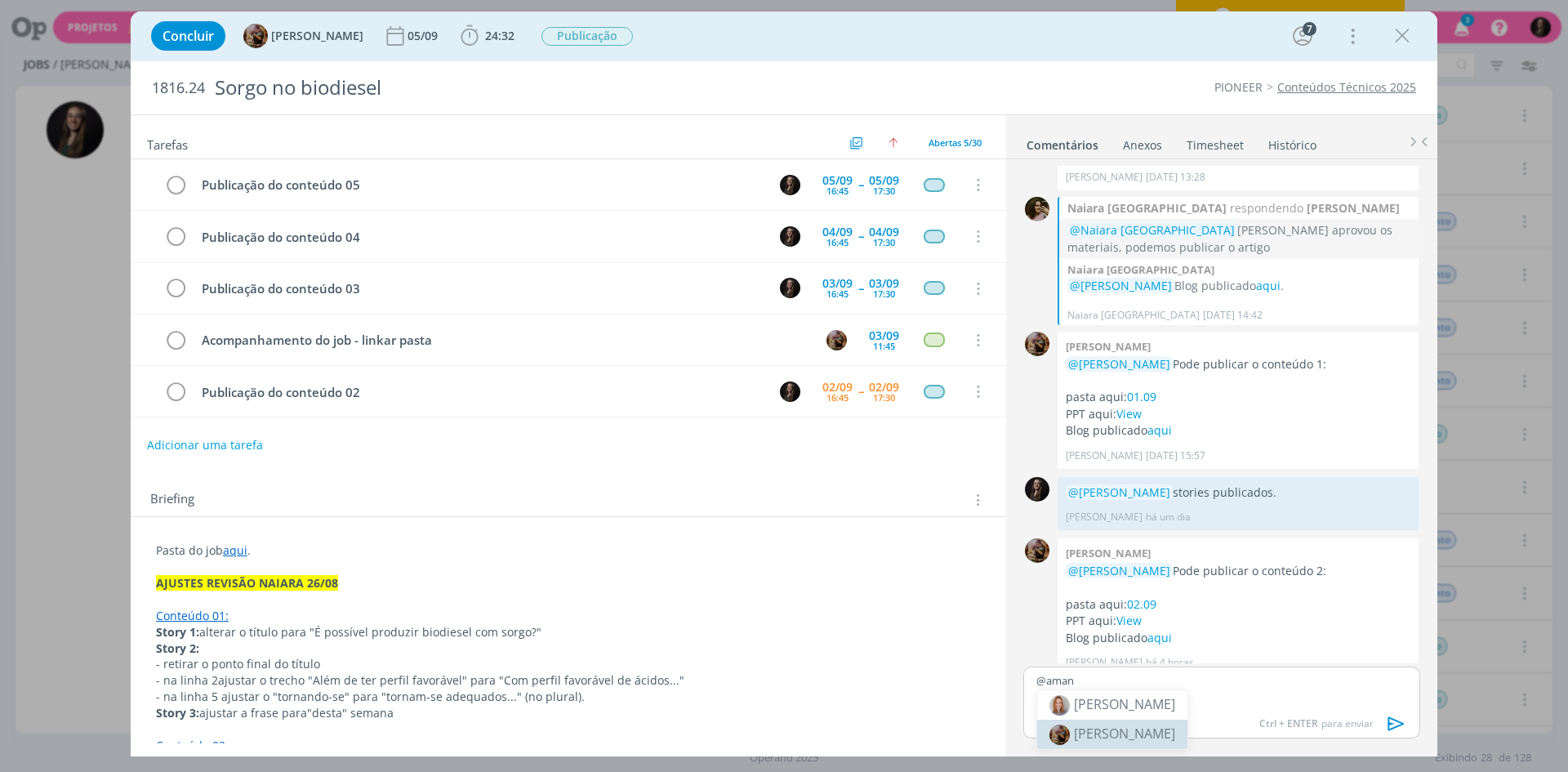
click at [1141, 722] on li "[PERSON_NAME]" at bounding box center [1113, 734] width 150 height 29
click at [1145, 684] on p "﻿ @ [PERSON_NAME] ﻿ publicado." at bounding box center [1221, 680] width 371 height 15
click at [1203, 691] on div "﻿ @ [PERSON_NAME] ﻿ publicado." at bounding box center [1221, 687] width 397 height 41
click at [1396, 730] on icon "dialog" at bounding box center [1397, 724] width 25 height 25
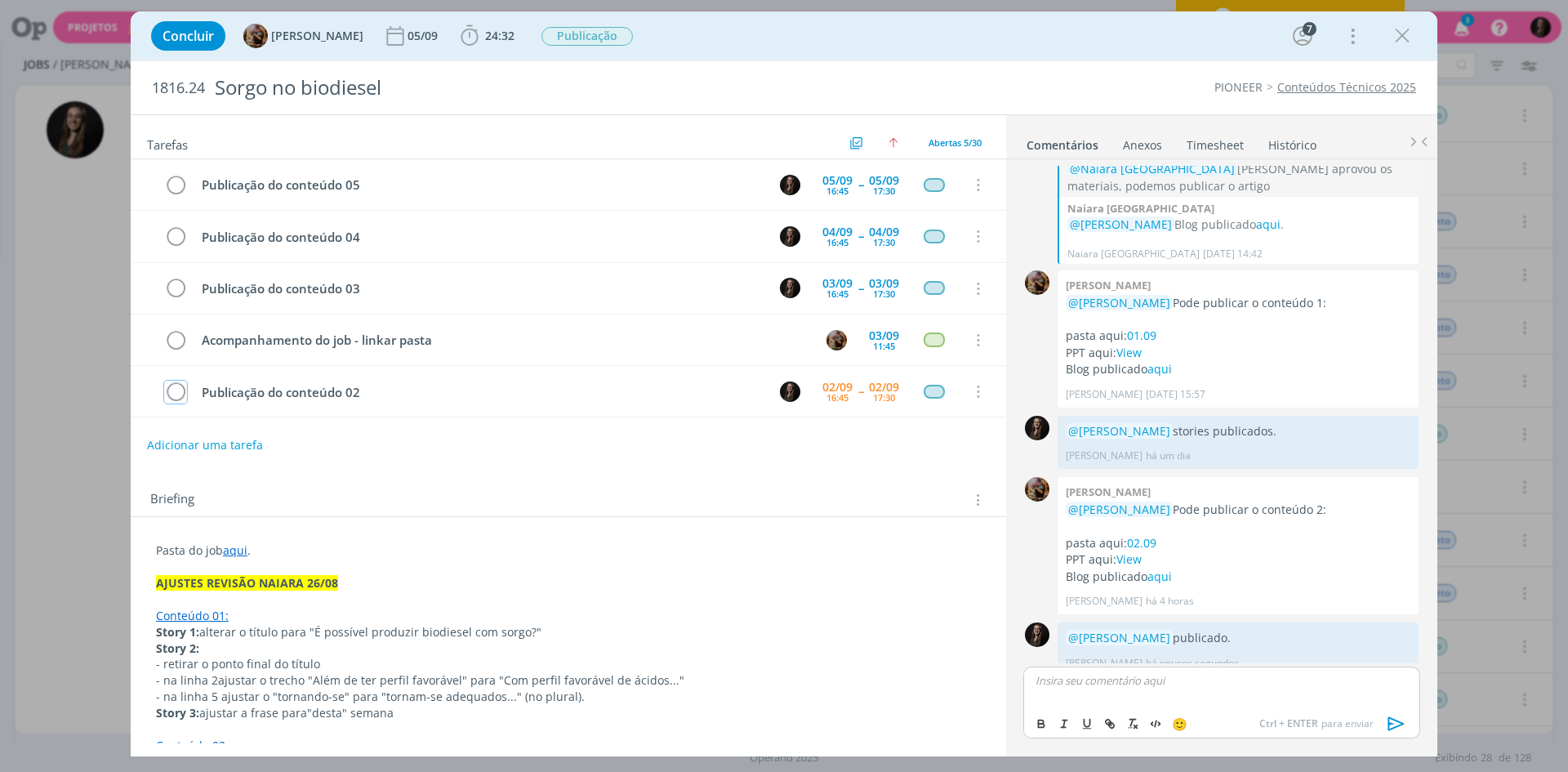
drag, startPoint x: 180, startPoint y: 385, endPoint x: 555, endPoint y: 430, distance: 377.7
click at [180, 385] on icon "dialog" at bounding box center [176, 393] width 23 height 25
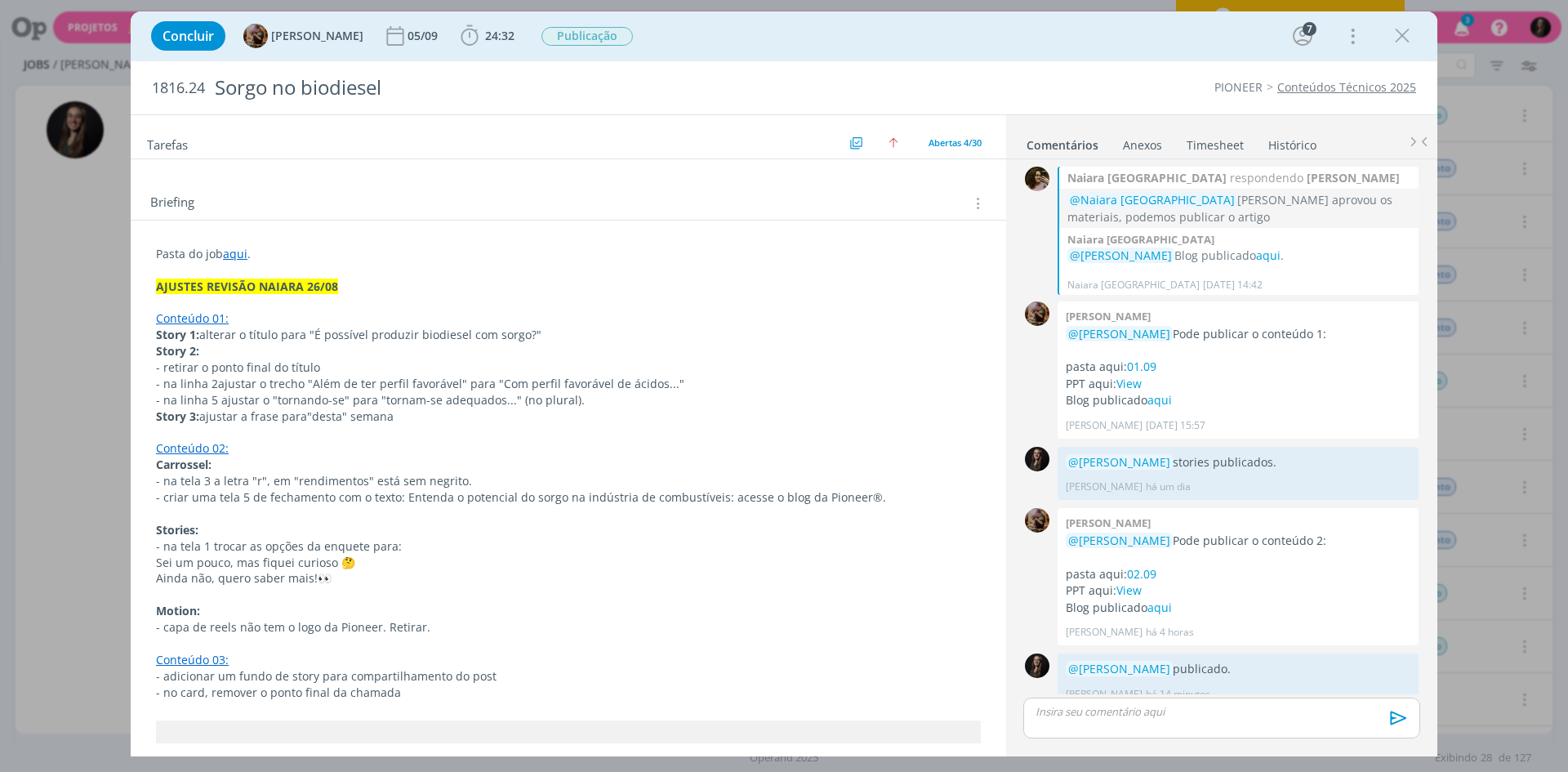
scroll to position [0, 0]
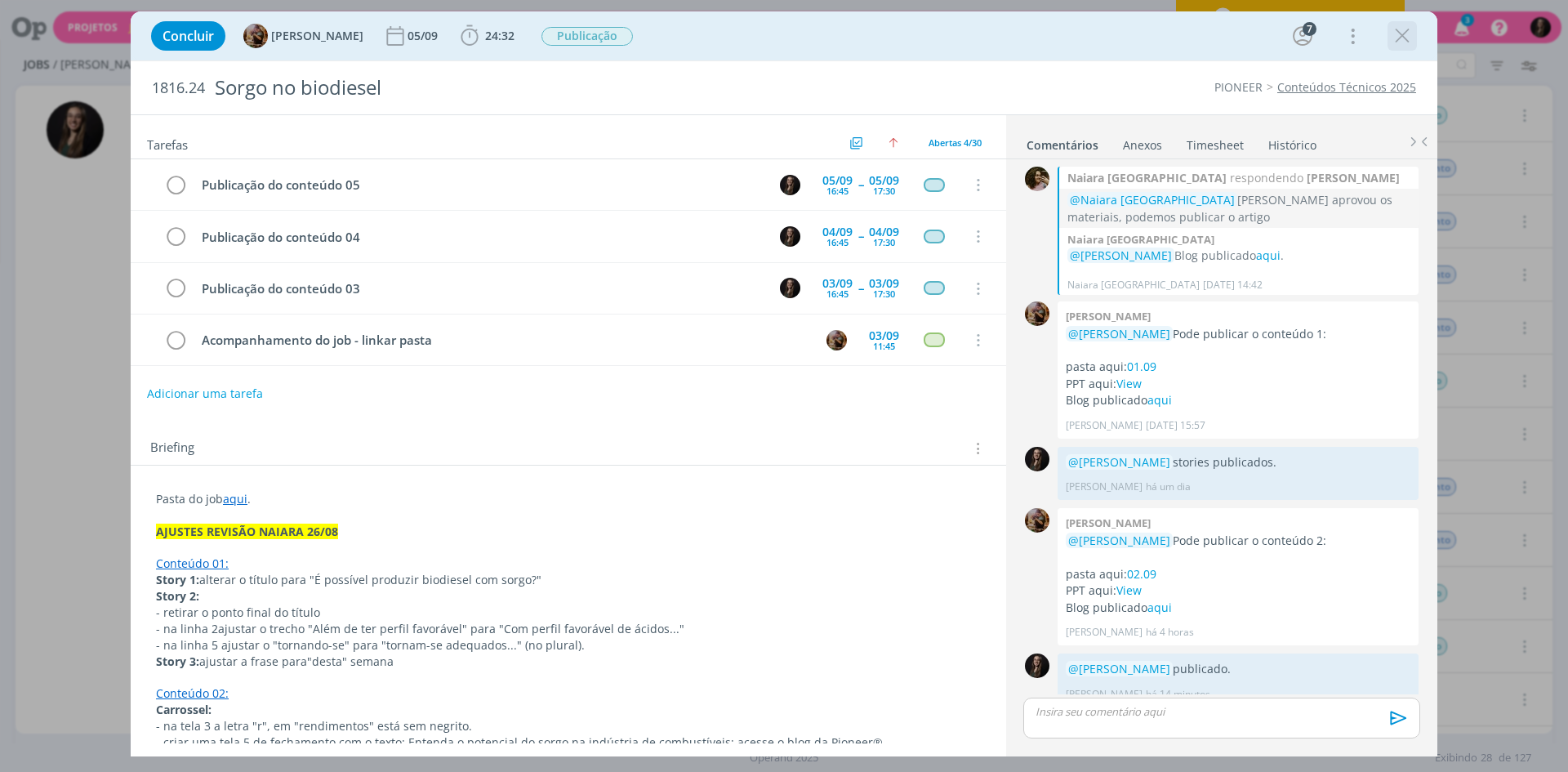
click at [1395, 27] on icon "dialog" at bounding box center [1403, 36] width 25 height 25
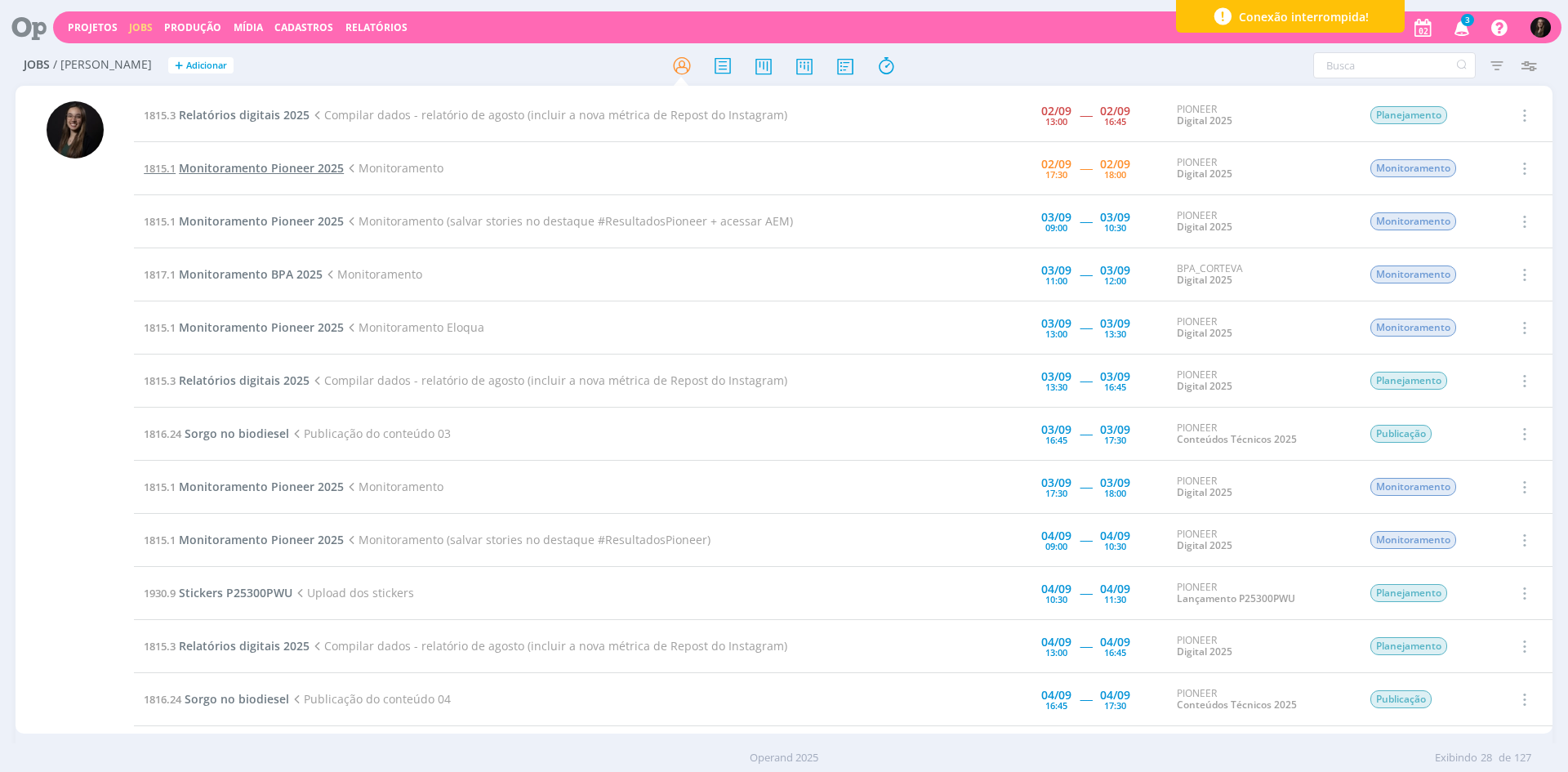
click at [288, 172] on span "Monitoramento Pioneer 2025" at bounding box center [261, 168] width 165 height 16
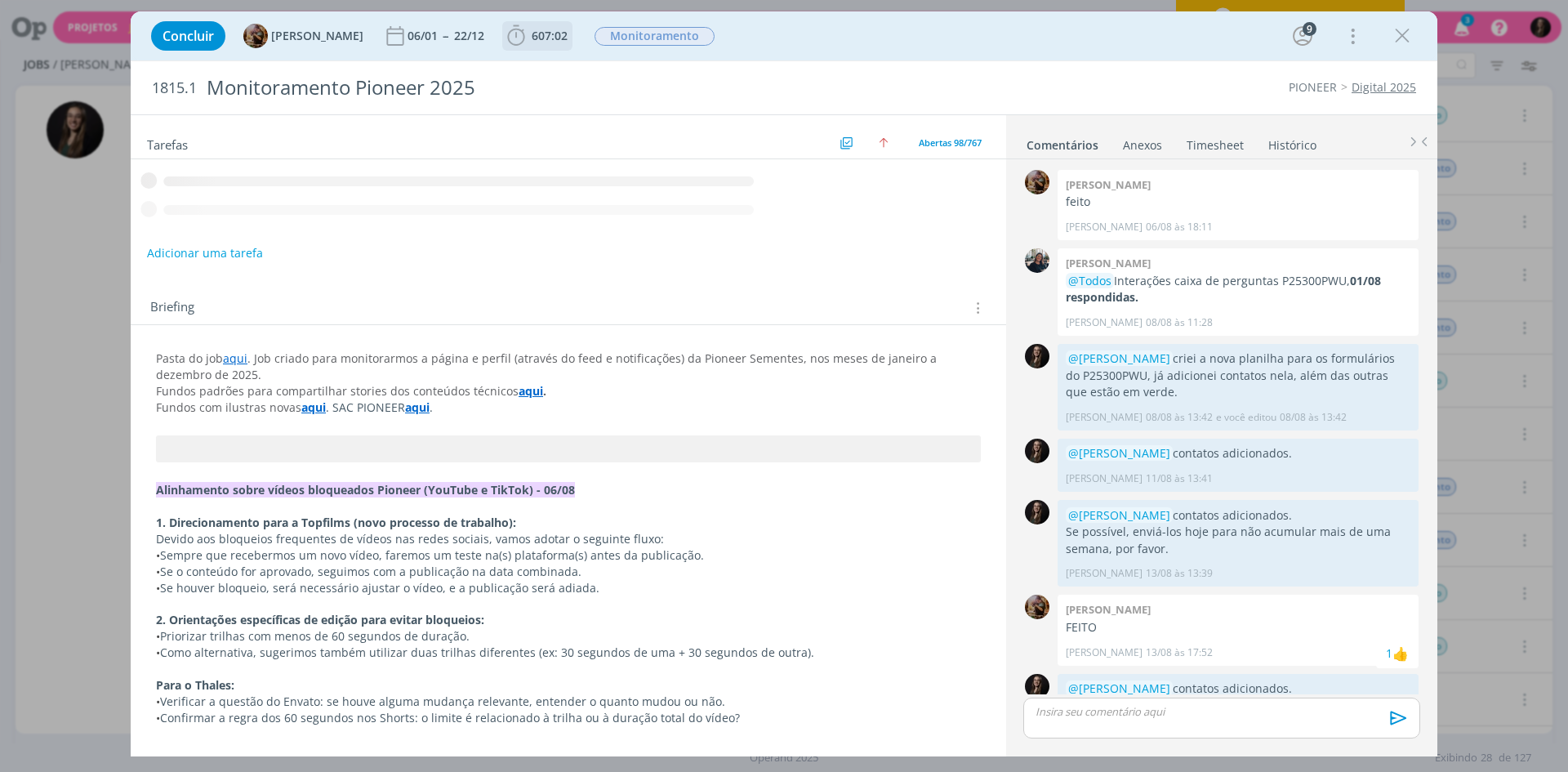
scroll to position [956, 0]
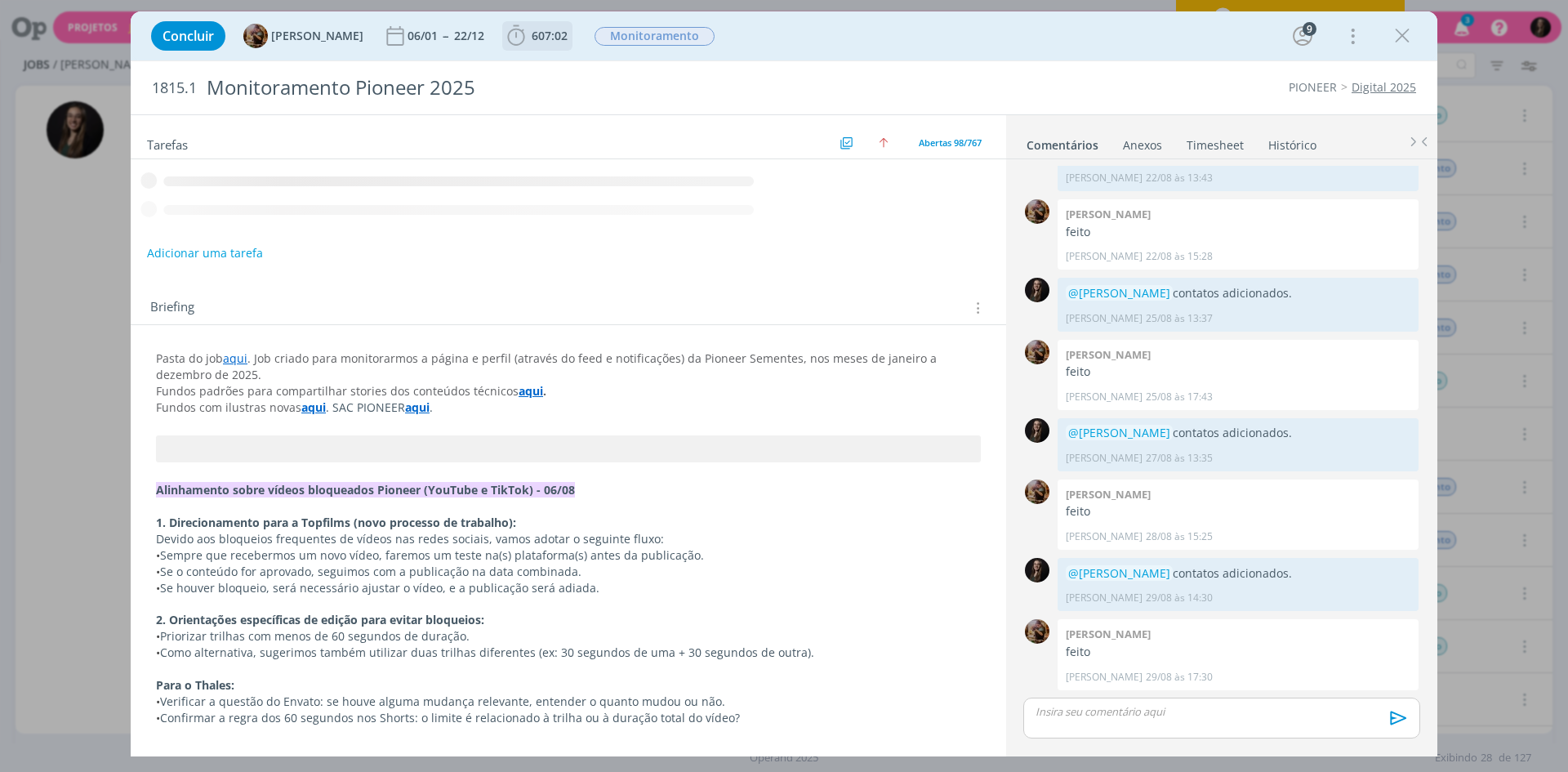
click at [529, 38] on icon "dialog" at bounding box center [516, 36] width 25 height 25
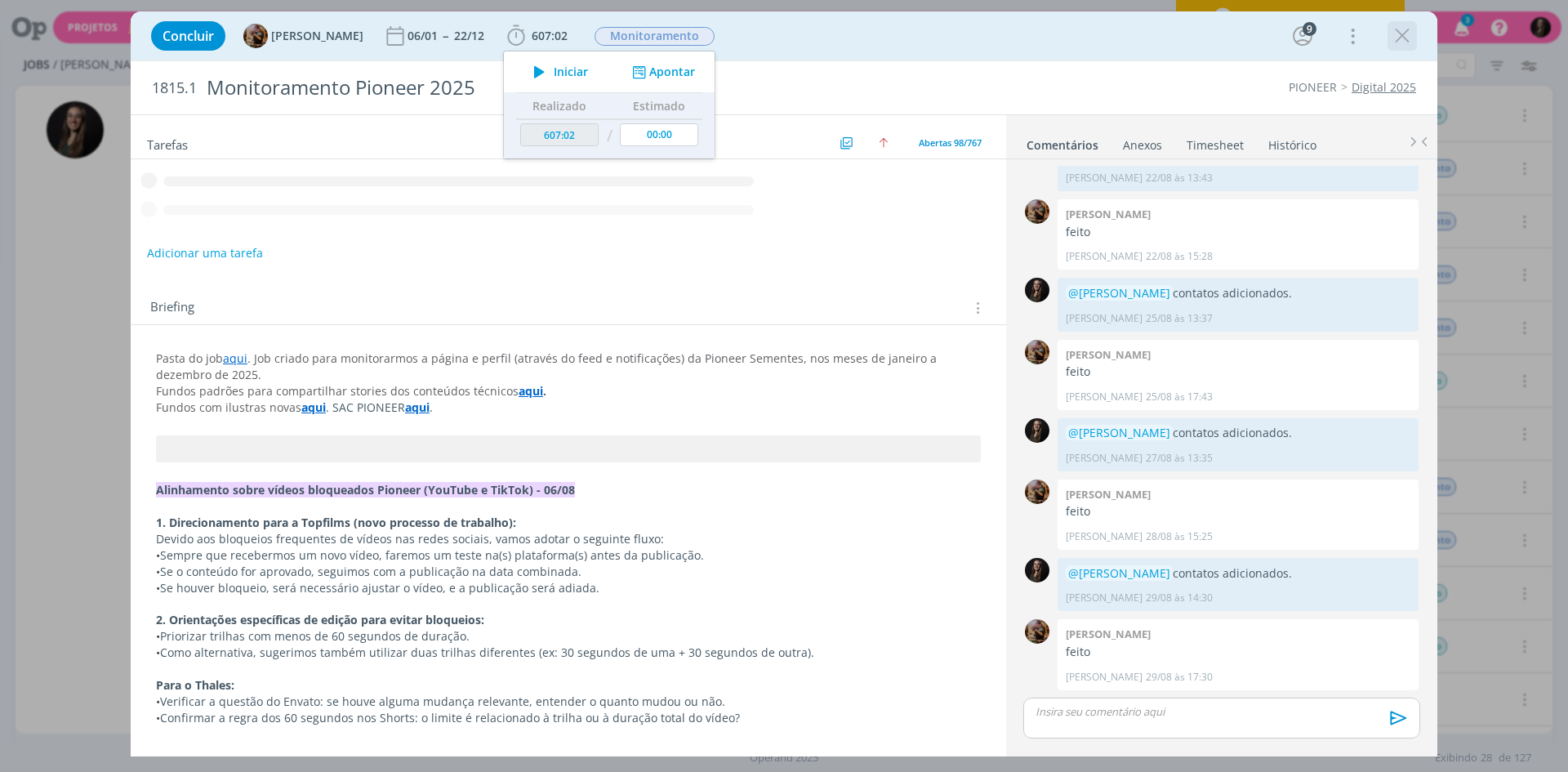
click at [551, 69] on icon "dialog" at bounding box center [539, 72] width 28 height 21
click at [1401, 26] on icon "dialog" at bounding box center [1403, 36] width 25 height 25
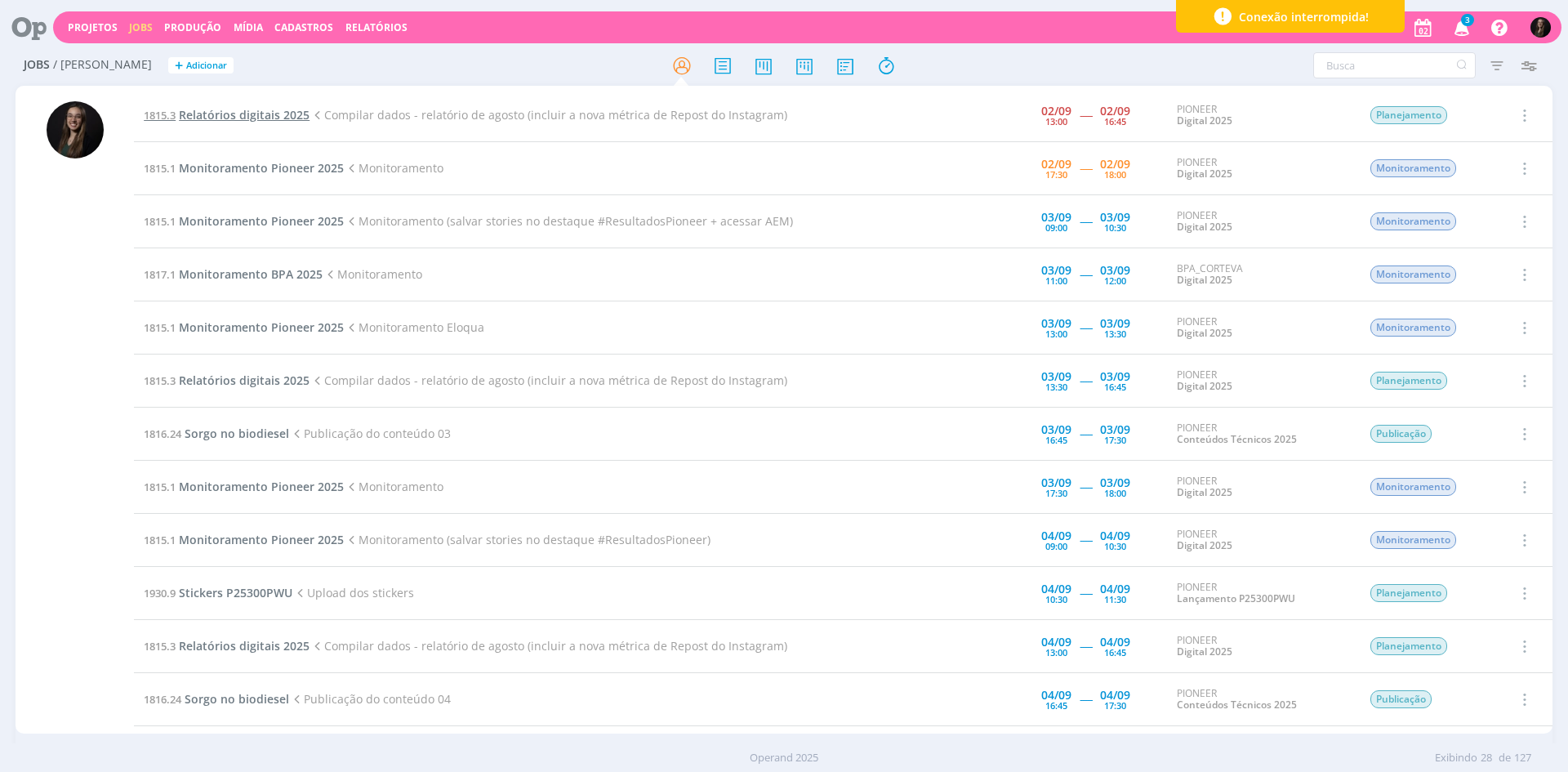
click at [268, 119] on span "Relatórios digitais 2025" at bounding box center [244, 115] width 131 height 16
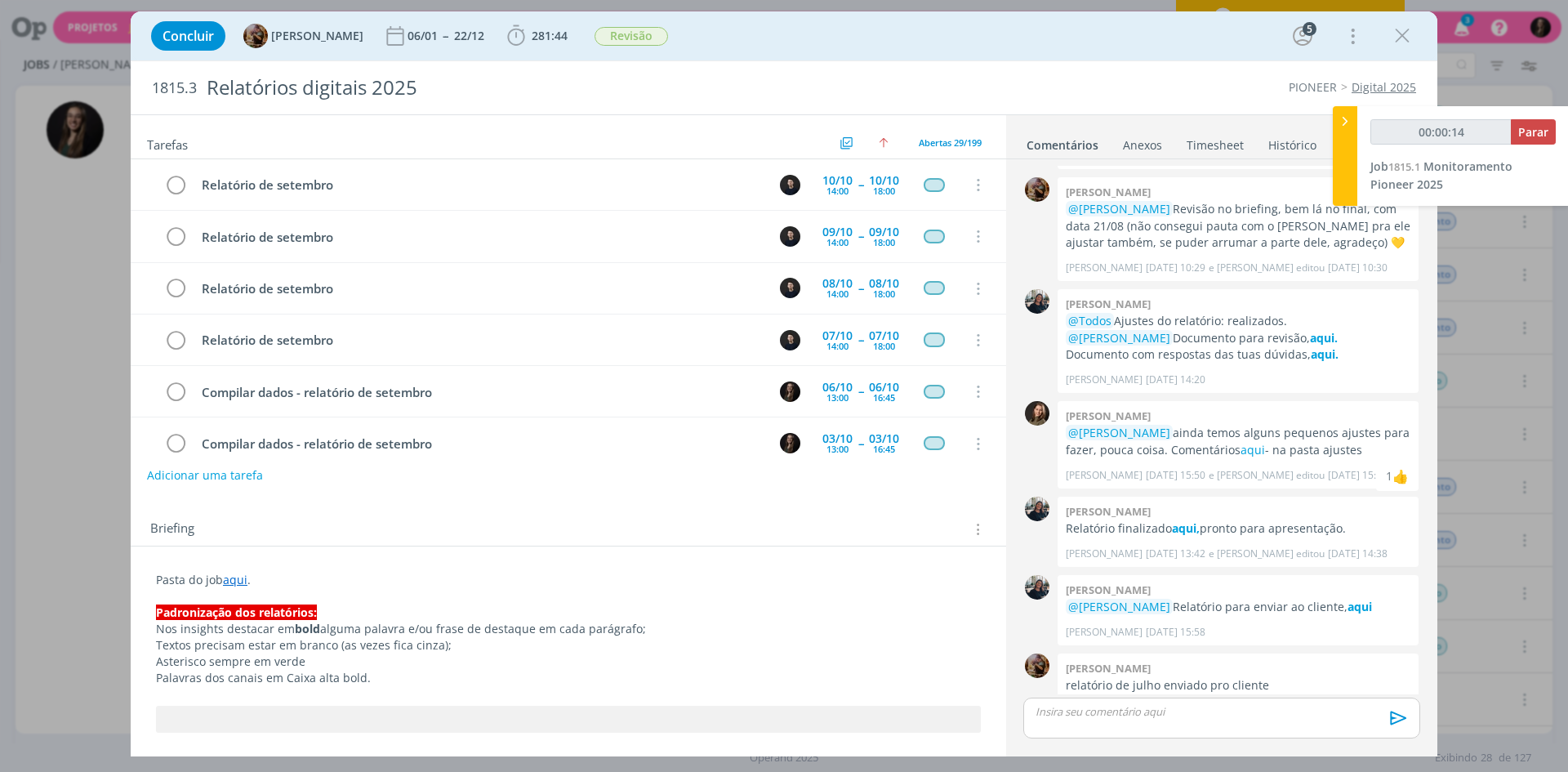
scroll to position [1211, 0]
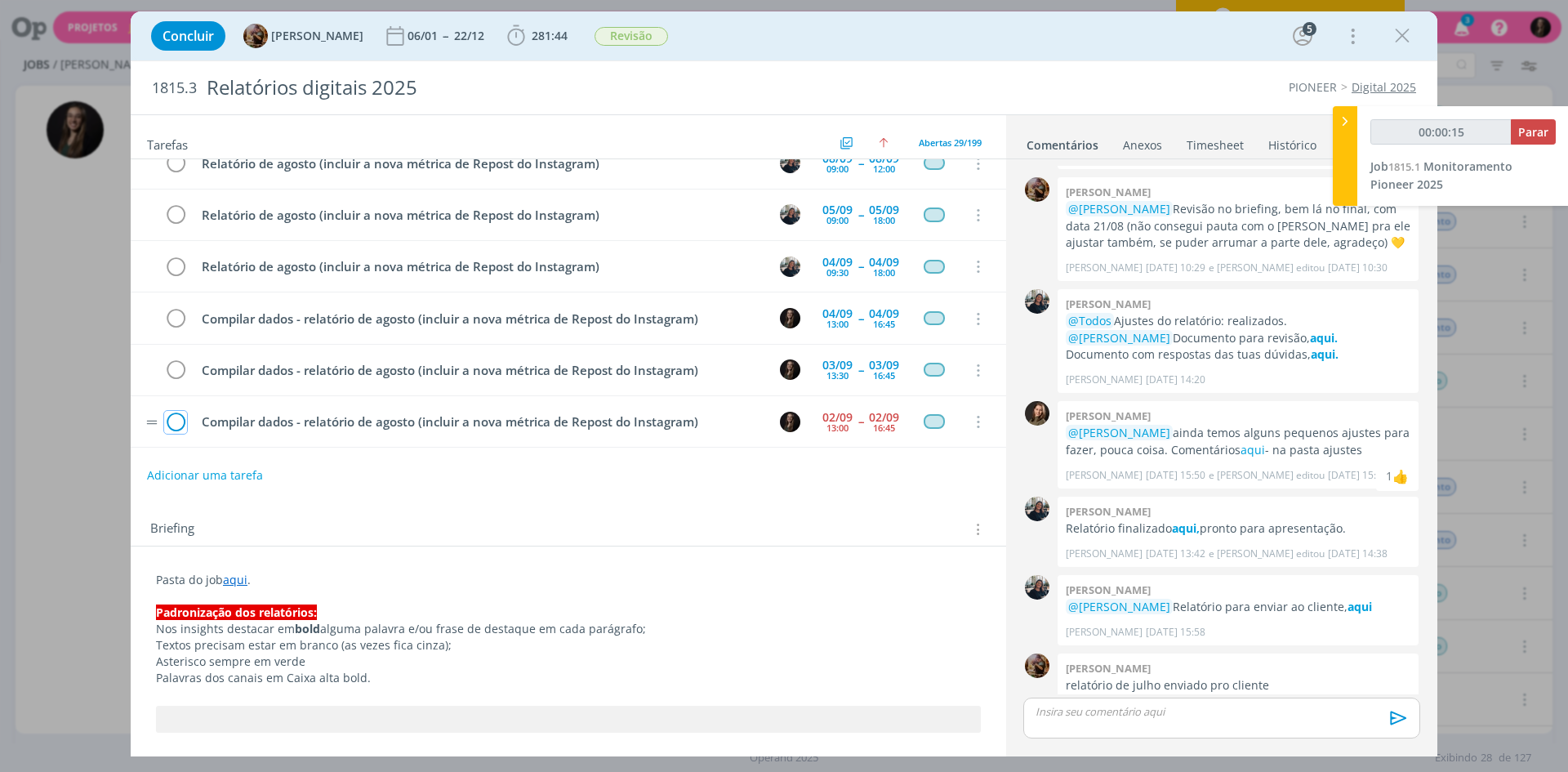
click at [178, 421] on icon "dialog" at bounding box center [176, 423] width 23 height 25
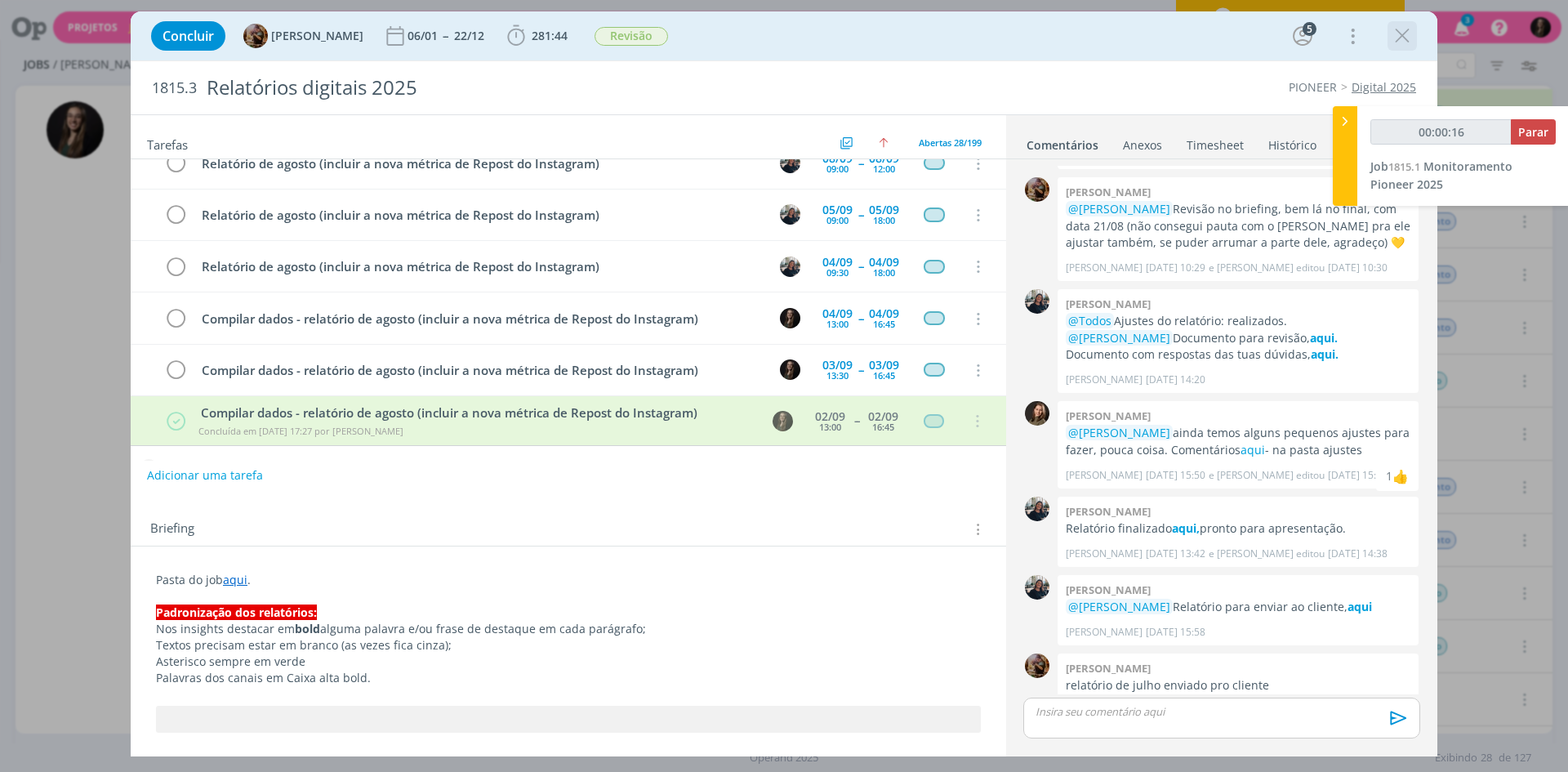
click at [1398, 38] on icon "dialog" at bounding box center [1403, 36] width 25 height 25
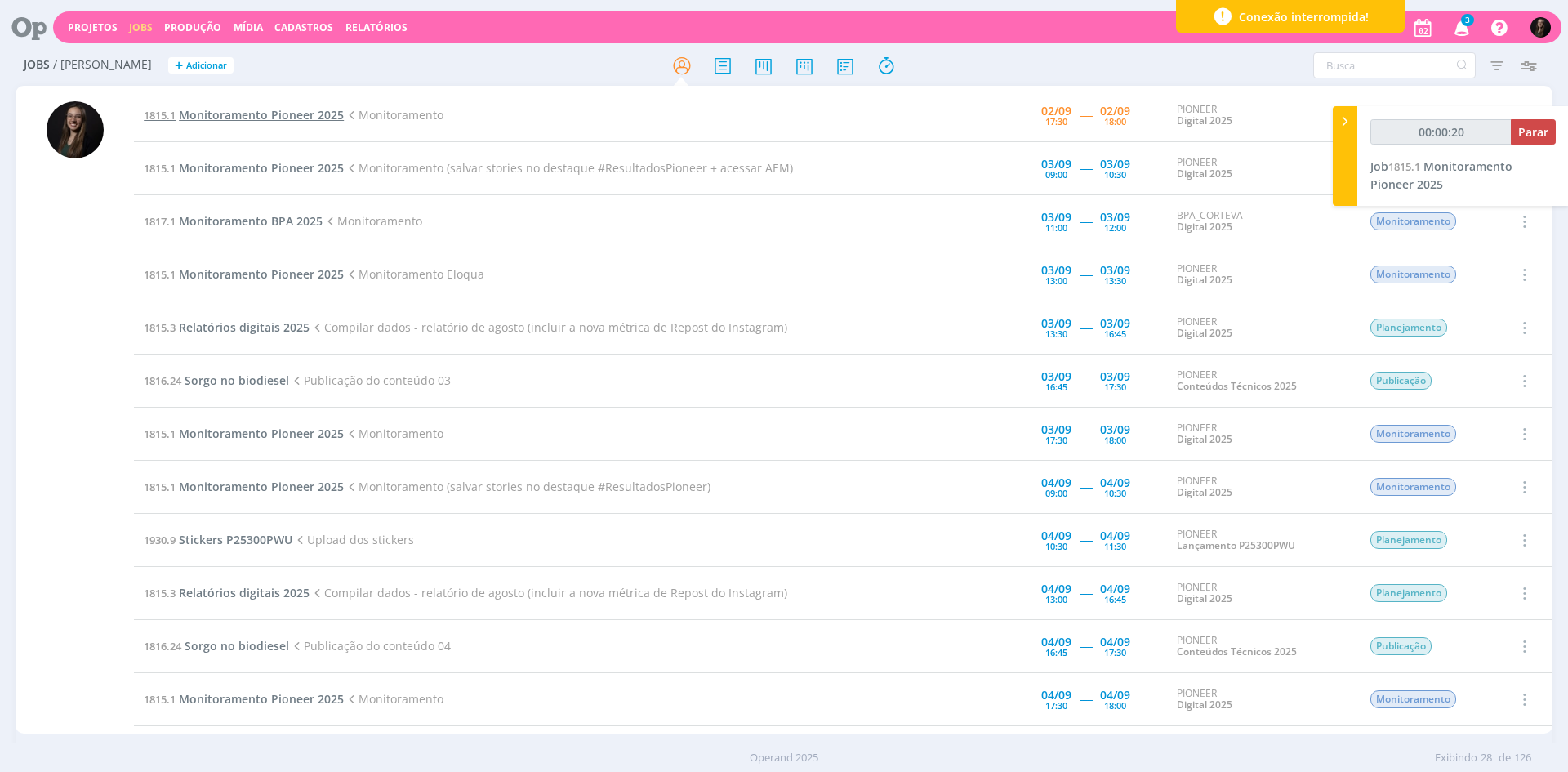
click at [285, 115] on span "Monitoramento Pioneer 2025" at bounding box center [261, 115] width 165 height 16
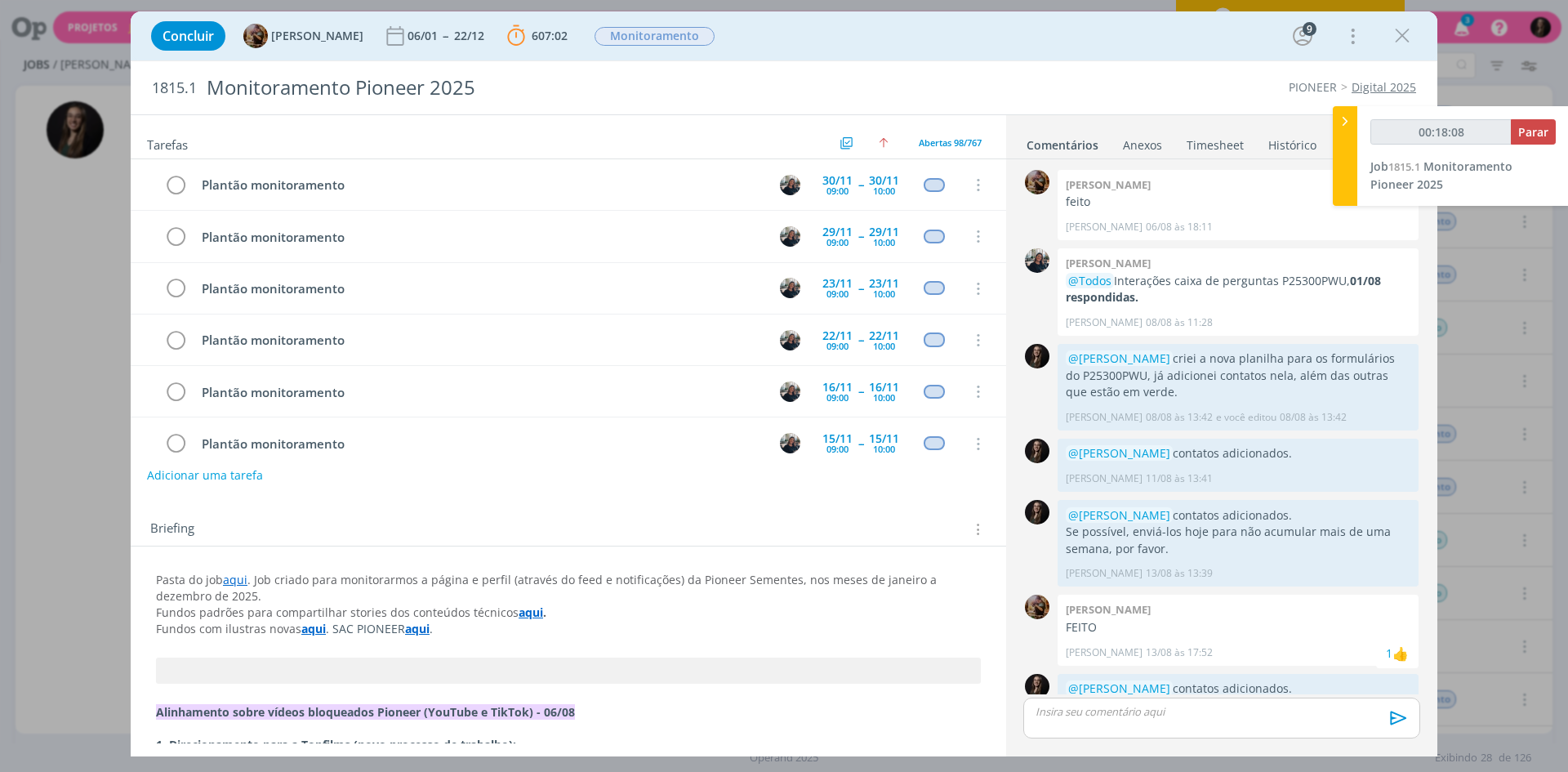
scroll to position [4778, 0]
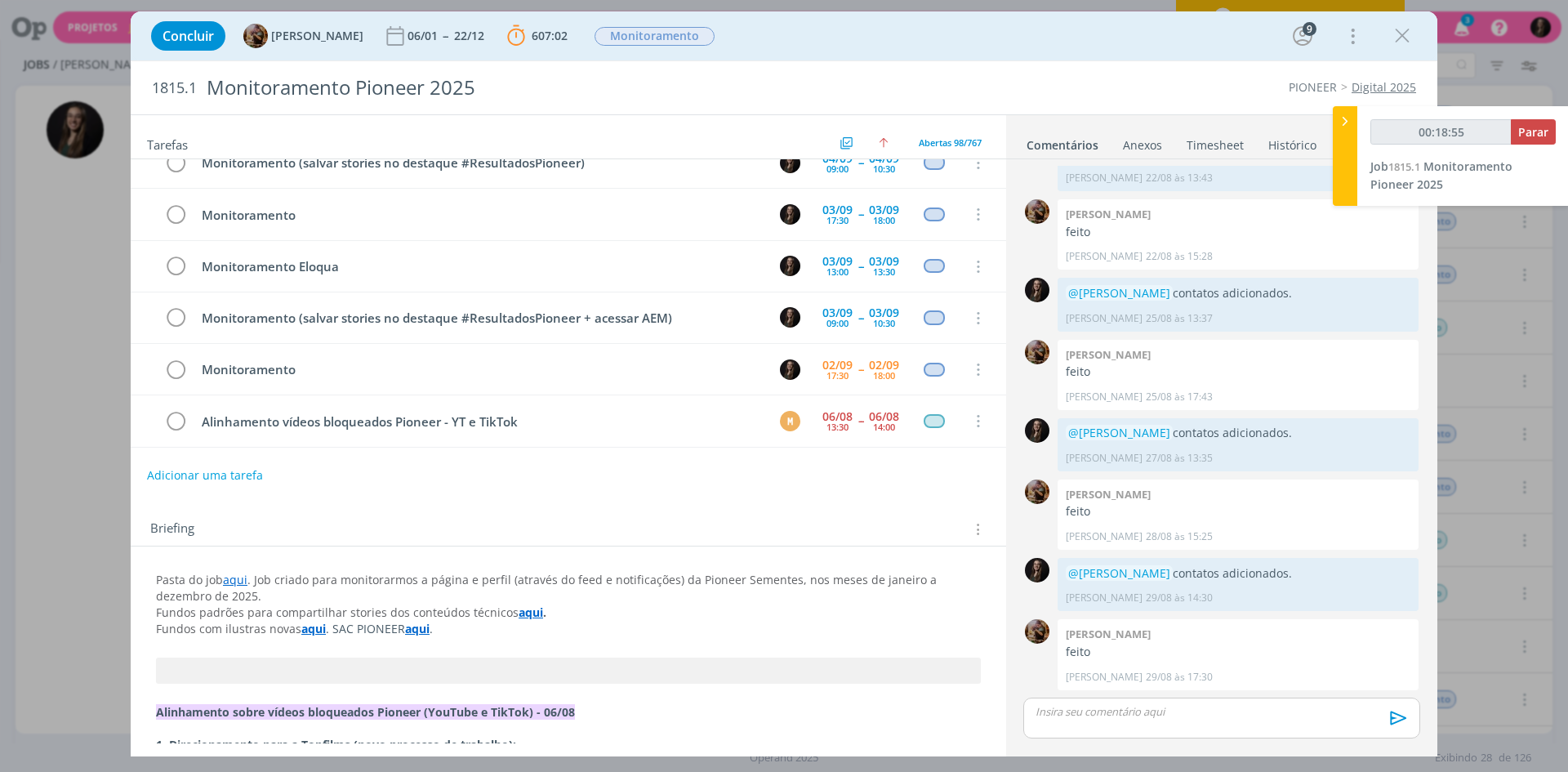
type input "00:18:56"
click at [1330, 124] on ul "Comentários Anexos 0 Timesheet Histórico" at bounding box center [1222, 137] width 432 height 44
click at [1338, 118] on icon at bounding box center [1345, 120] width 16 height 17
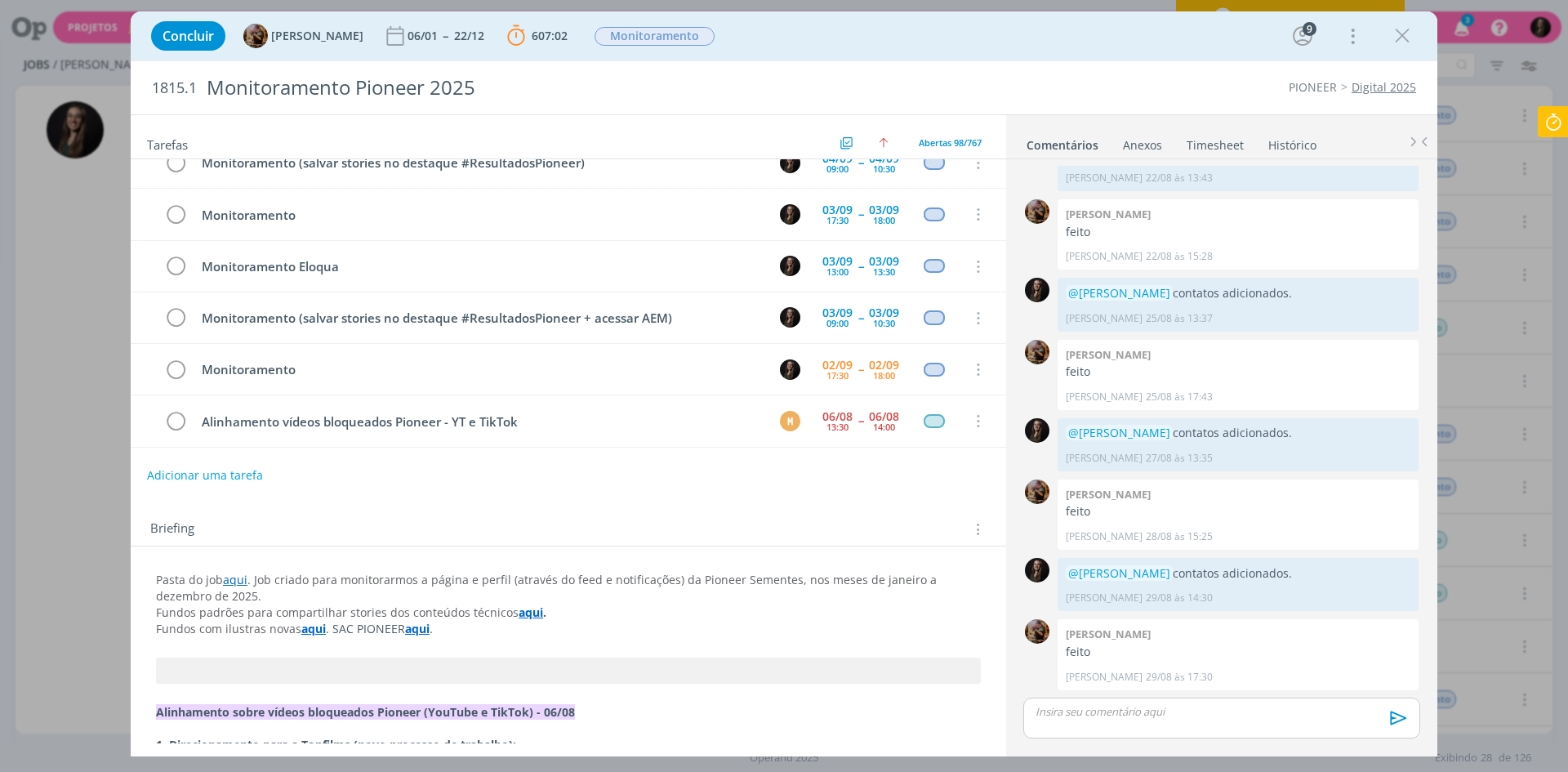
click at [1557, 115] on icon at bounding box center [1553, 122] width 29 height 32
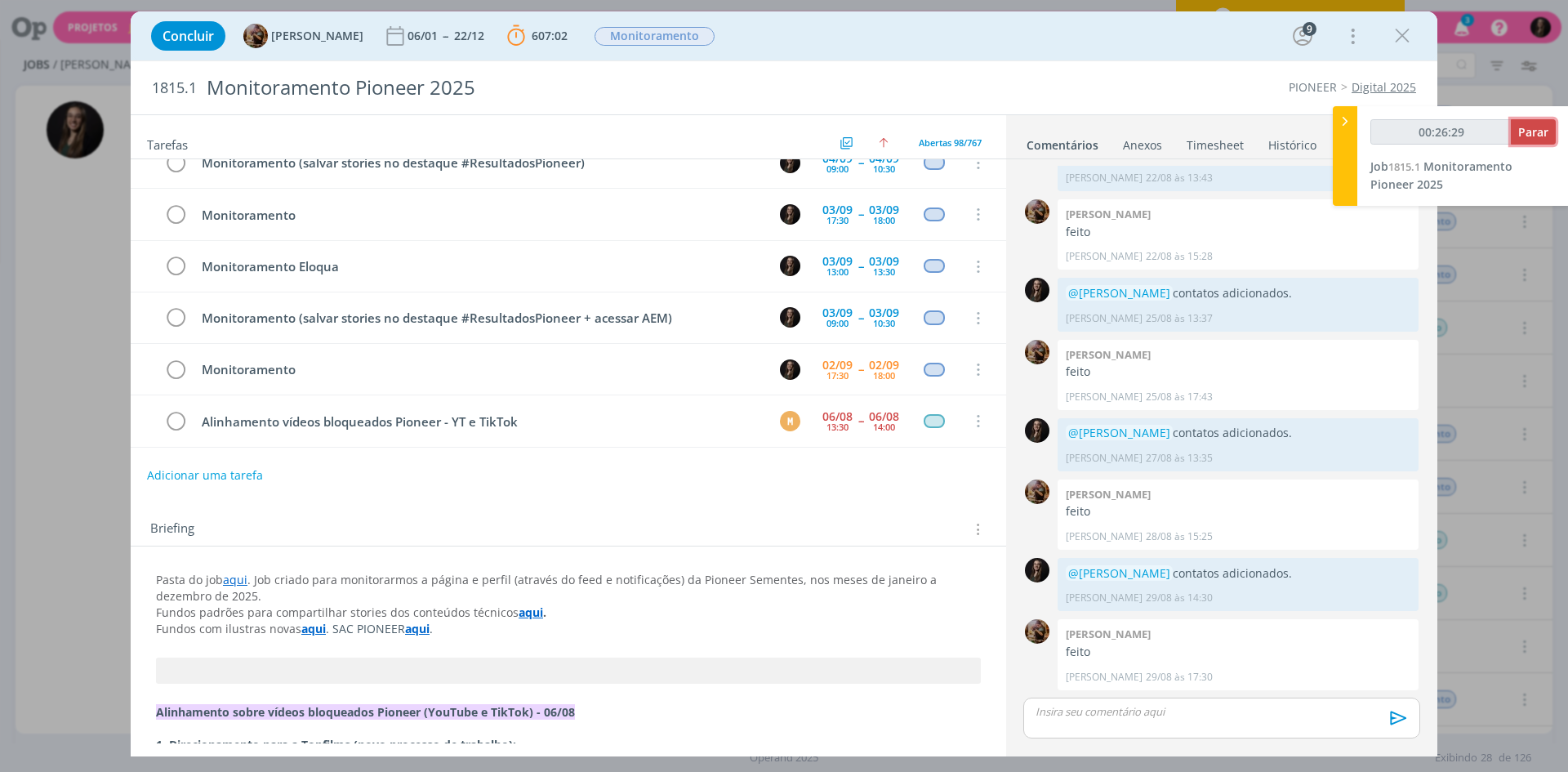
click at [1539, 139] on span "Parar" at bounding box center [1534, 132] width 30 height 16
type input "00:27:00"
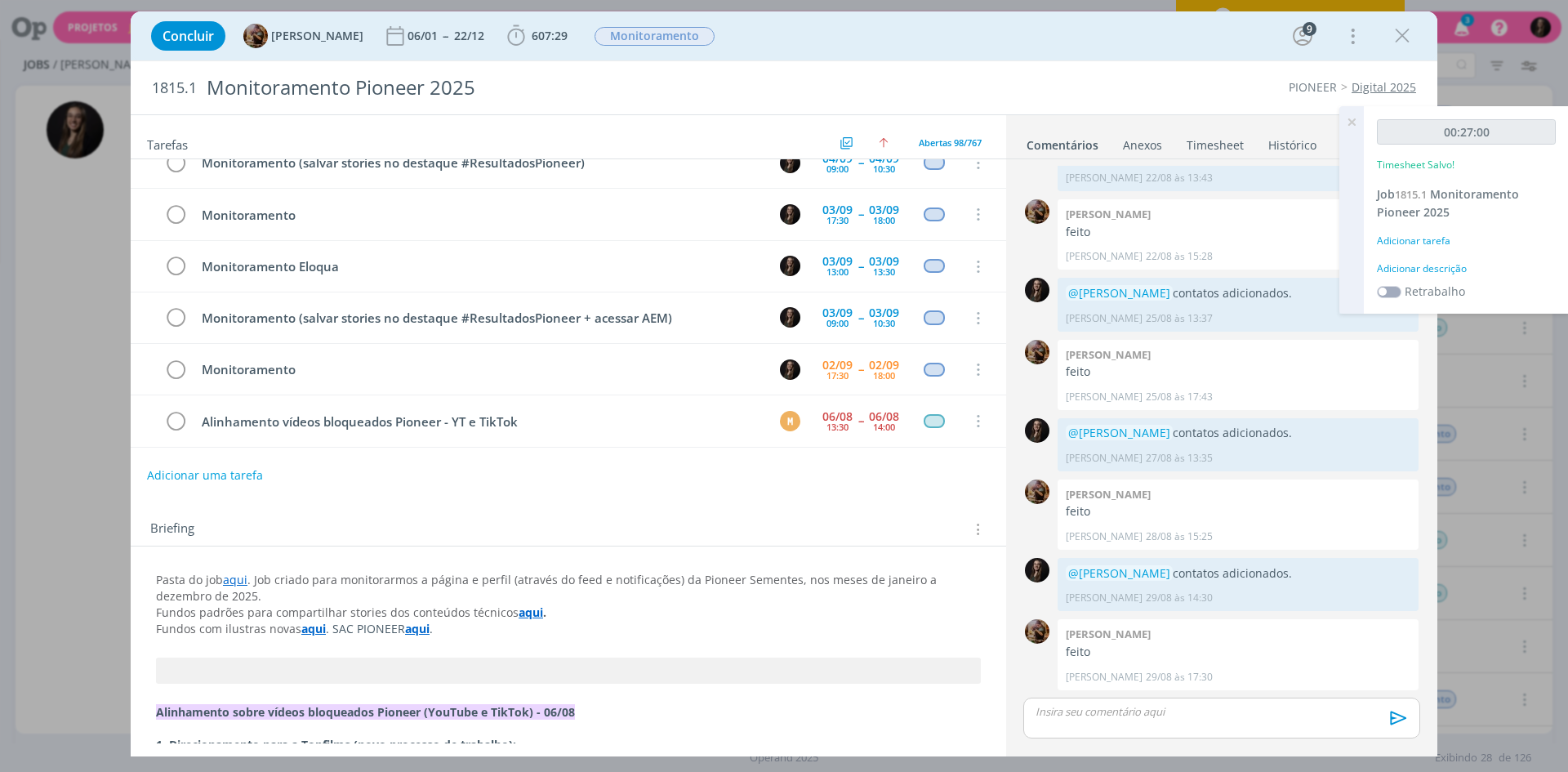
click at [1439, 263] on div "Adicionar descrição" at bounding box center [1466, 269] width 179 height 15
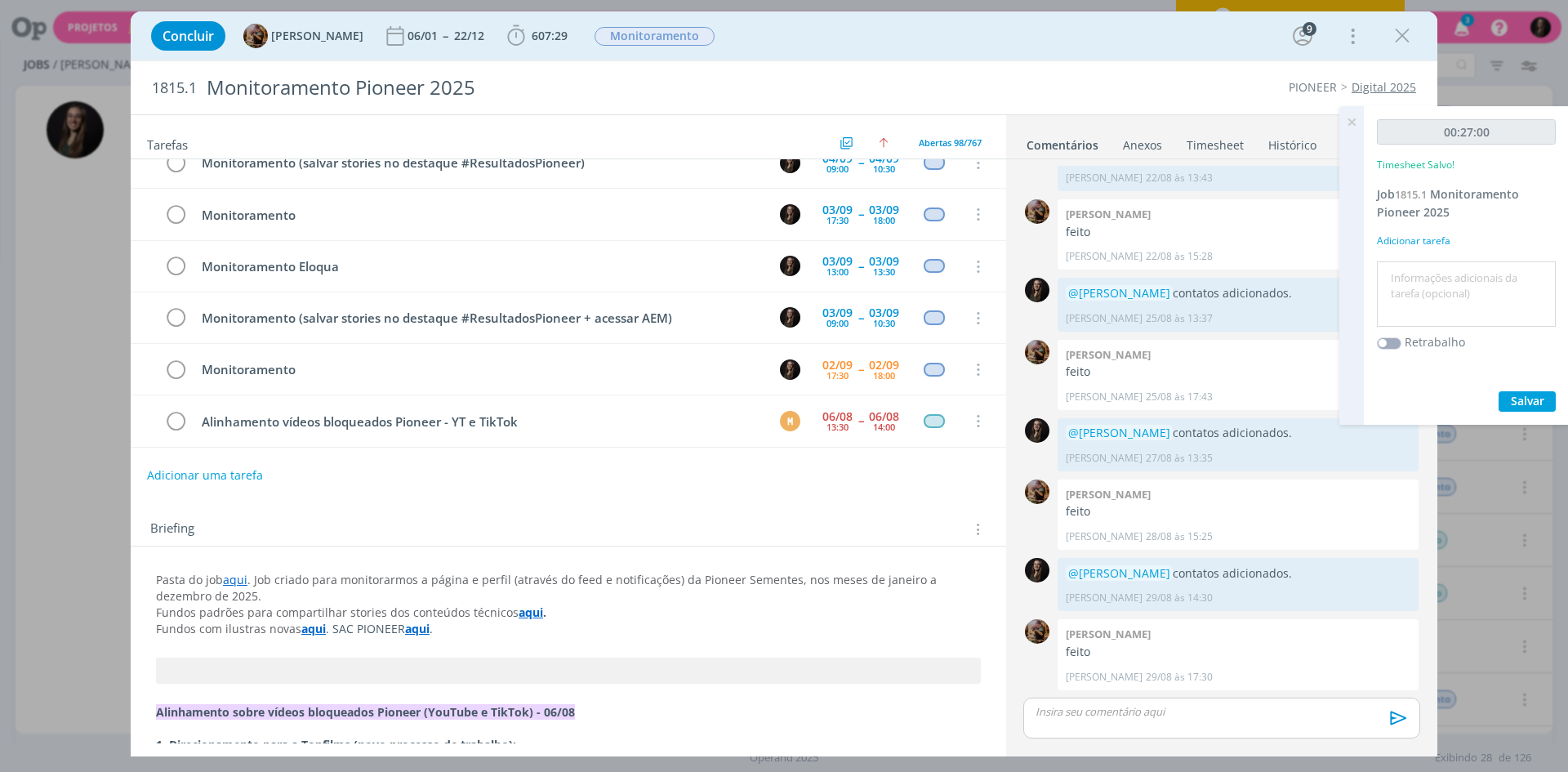
click at [1439, 271] on textarea at bounding box center [1466, 294] width 171 height 58
type textarea "m"
type textarea "monitotamento"
click at [1499, 391] on button "Salvar" at bounding box center [1527, 401] width 57 height 20
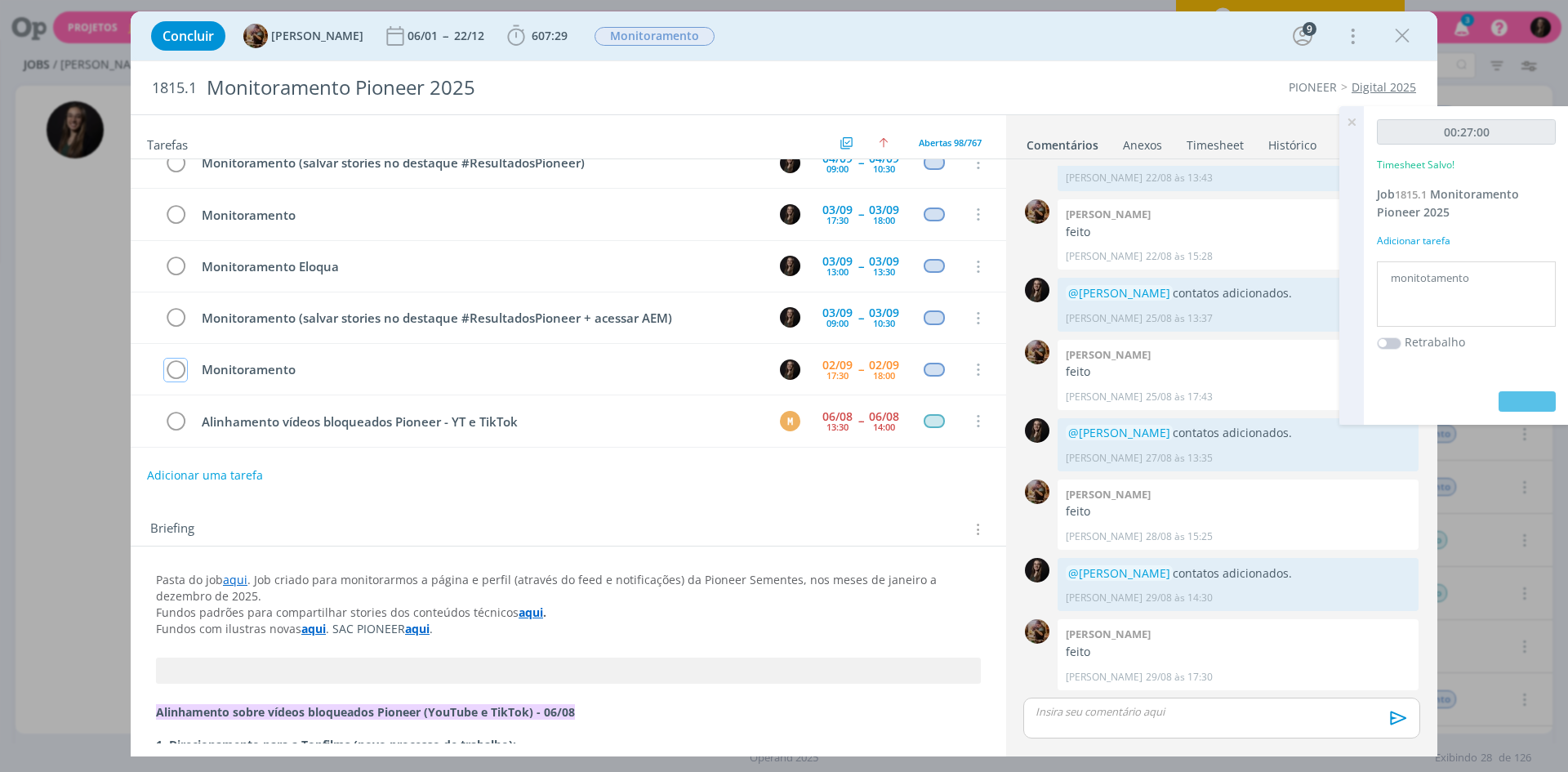
drag, startPoint x: 176, startPoint y: 371, endPoint x: 1374, endPoint y: 121, distance: 1223.8
click at [176, 371] on icon "dialog" at bounding box center [176, 371] width 23 height 25
click at [1350, 124] on icon at bounding box center [1351, 122] width 29 height 32
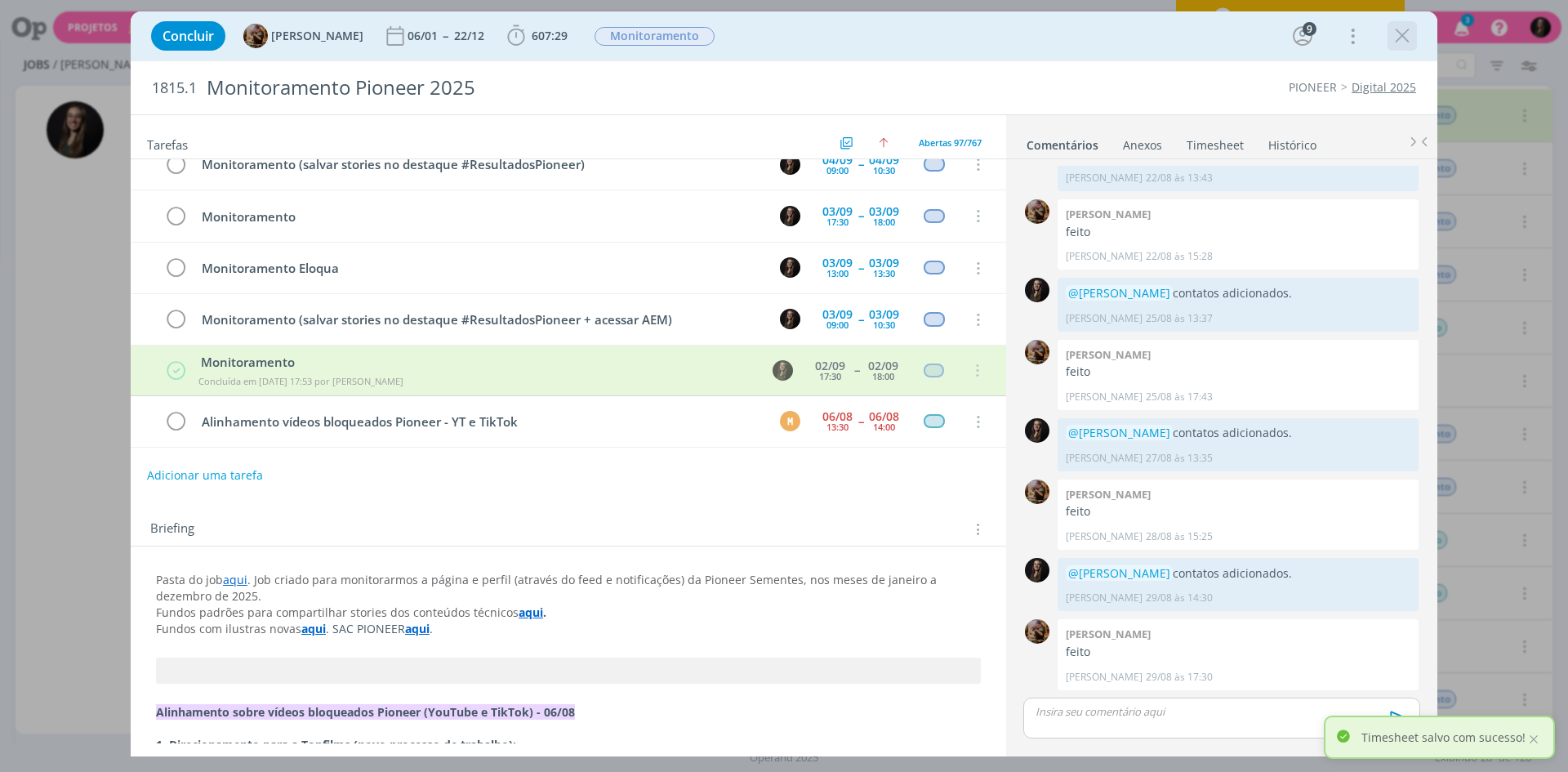
click at [1406, 33] on icon "dialog" at bounding box center [1403, 36] width 25 height 25
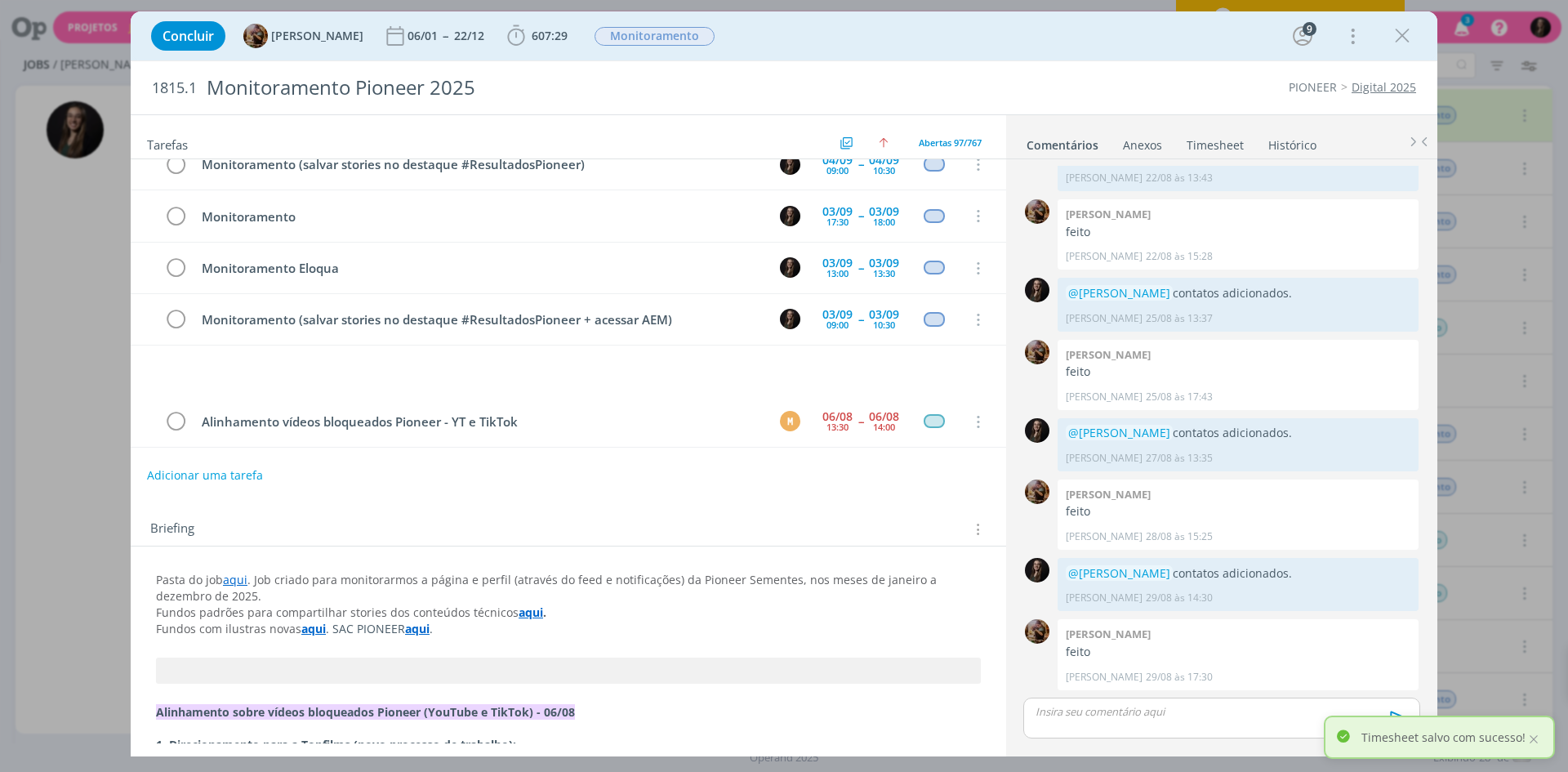
click at [1398, 48] on div at bounding box center [784, 386] width 1568 height 772
